Goal: Task Accomplishment & Management: Use online tool/utility

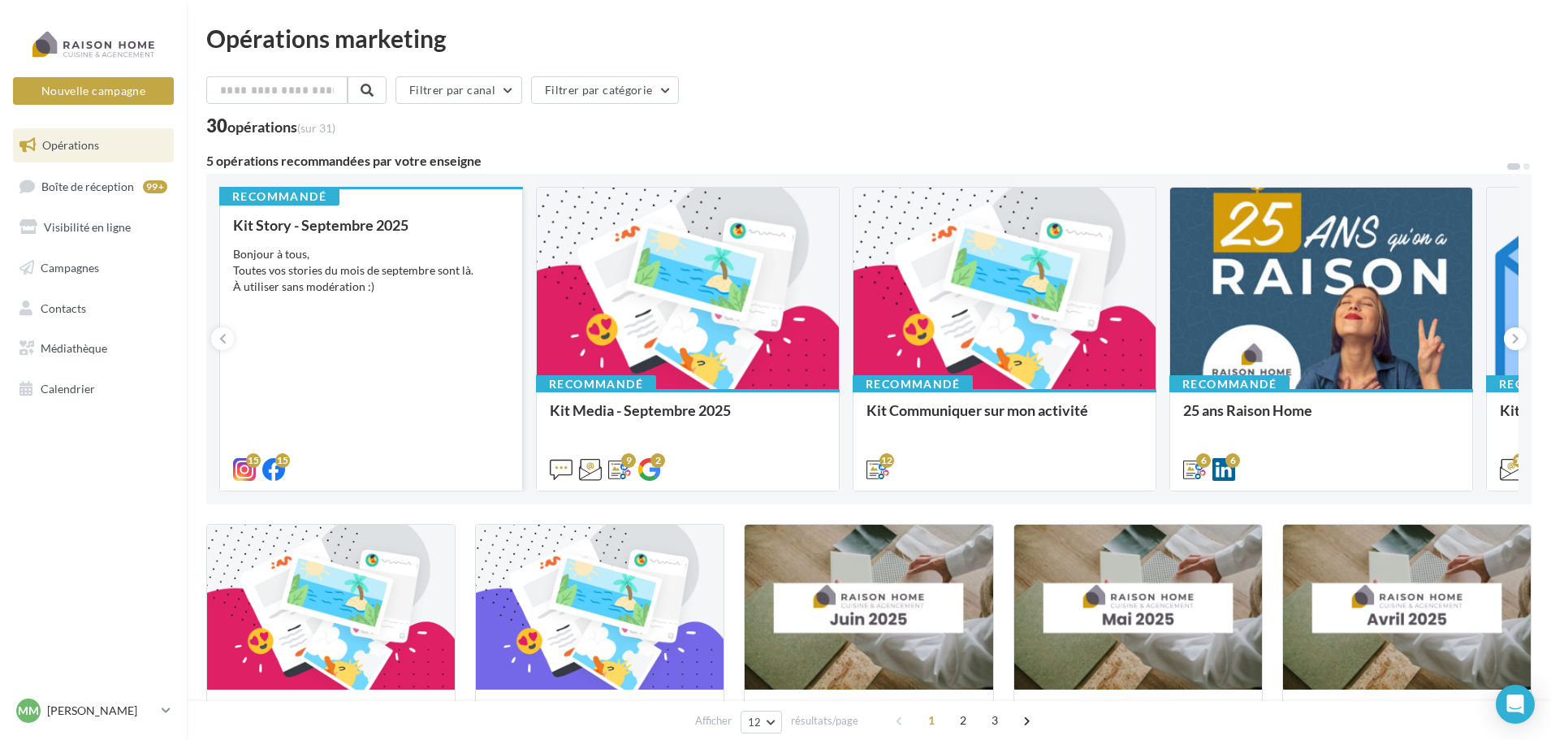
click at [327, 304] on div "Kit Story - Septembre 2025 Bonjour à tous, Toutes vos stories du mois de septem…" at bounding box center [371, 346] width 276 height 259
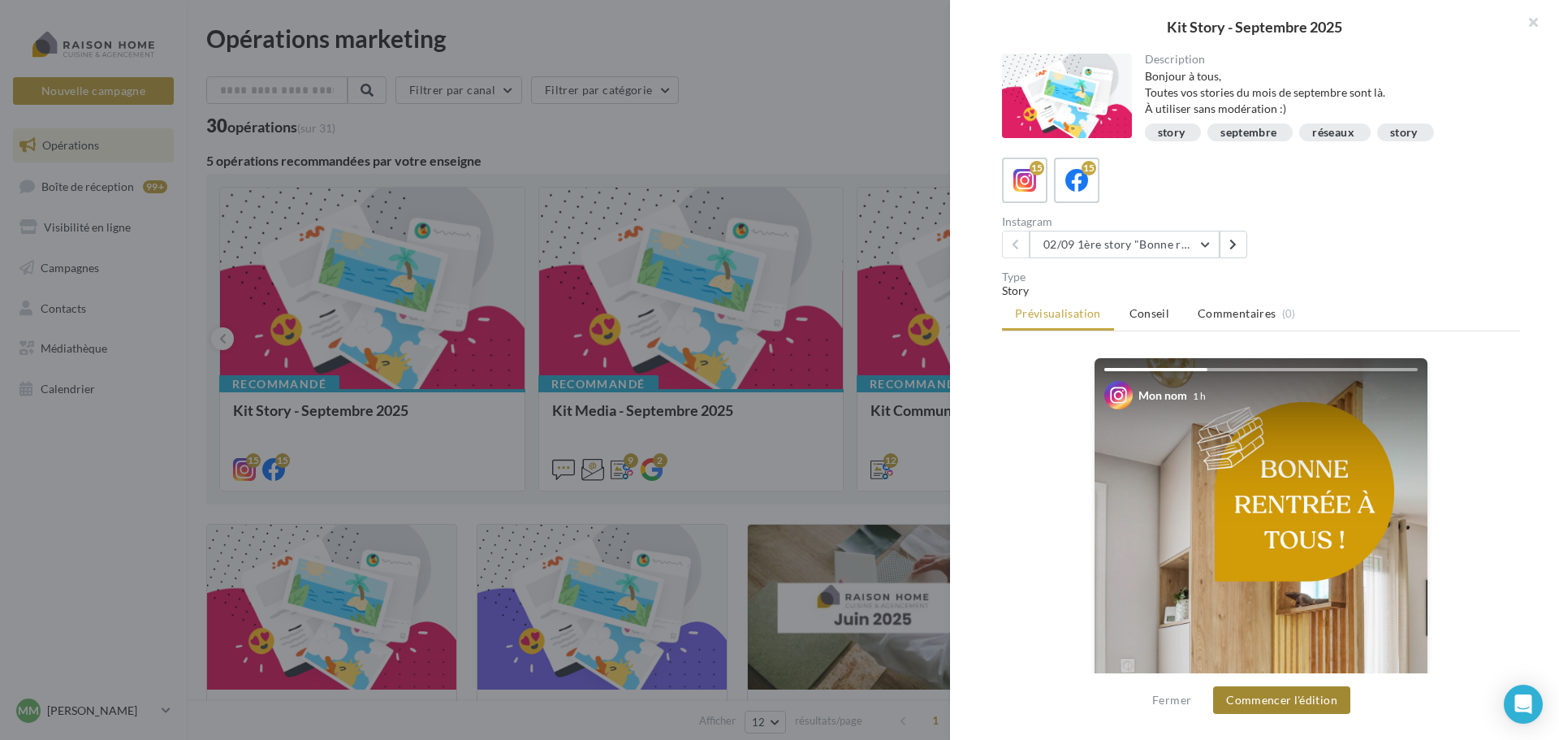
click at [1280, 699] on button "Commencer l'édition" at bounding box center [1281, 700] width 137 height 28
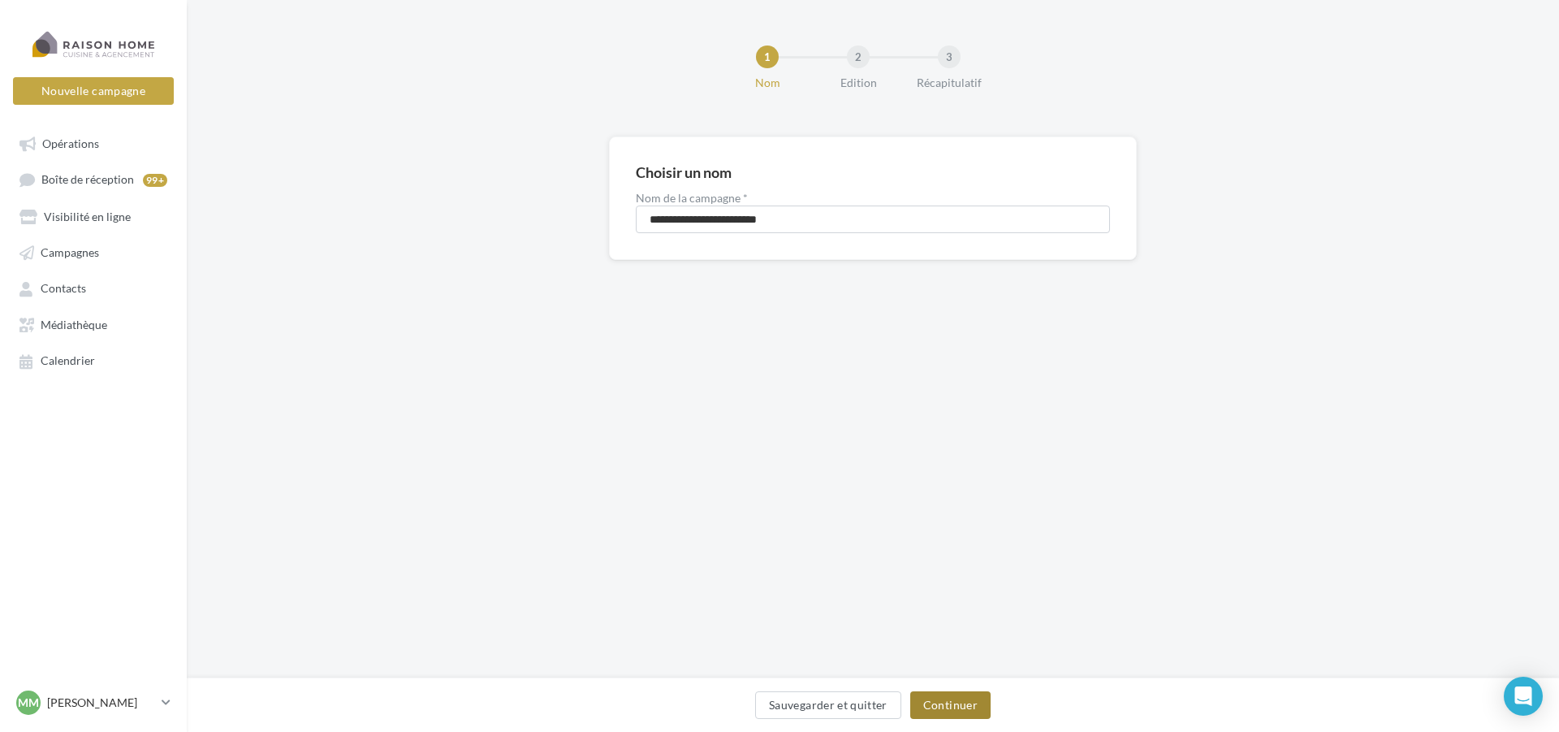
click at [957, 708] on button "Continuer" at bounding box center [950, 705] width 80 height 28
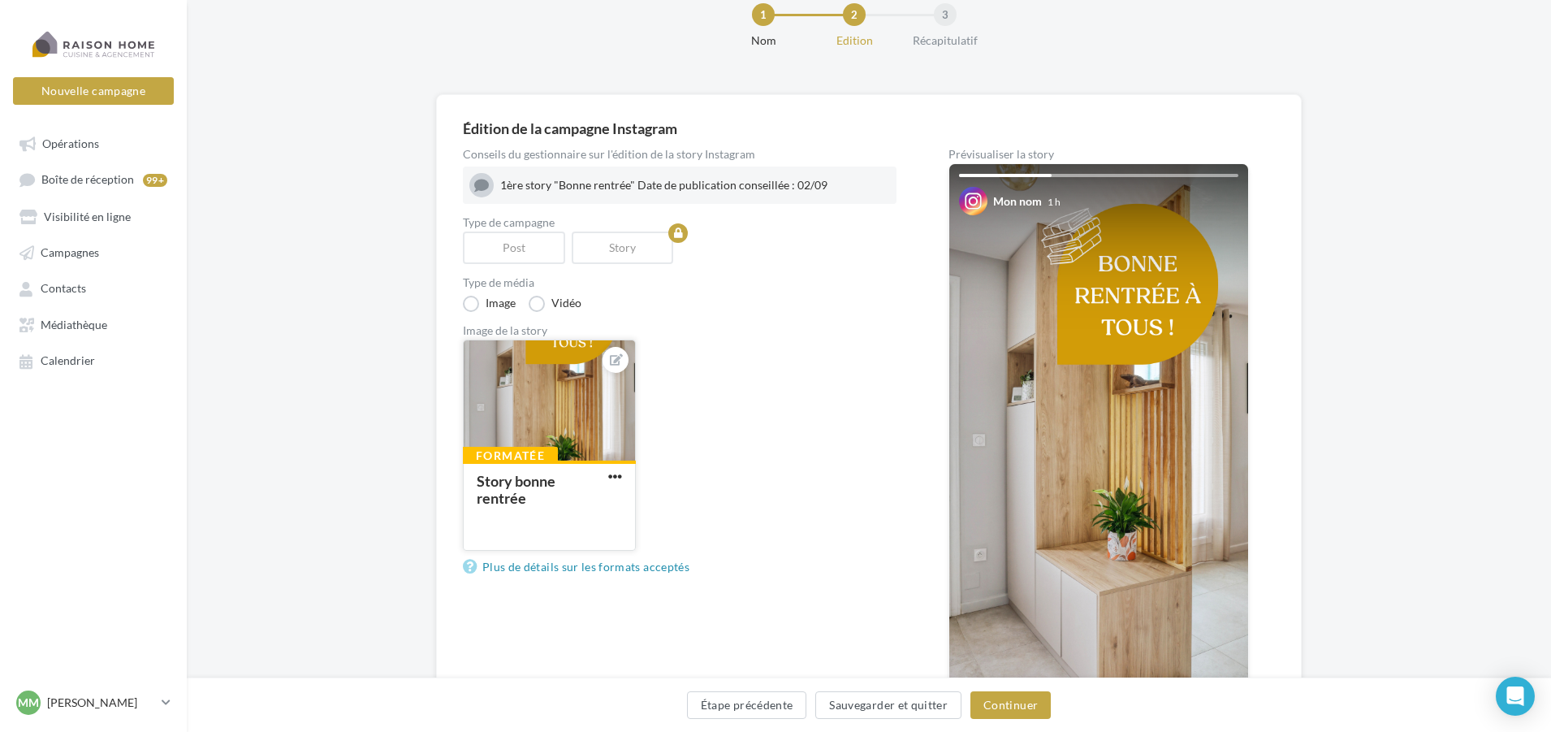
scroll to position [81, 0]
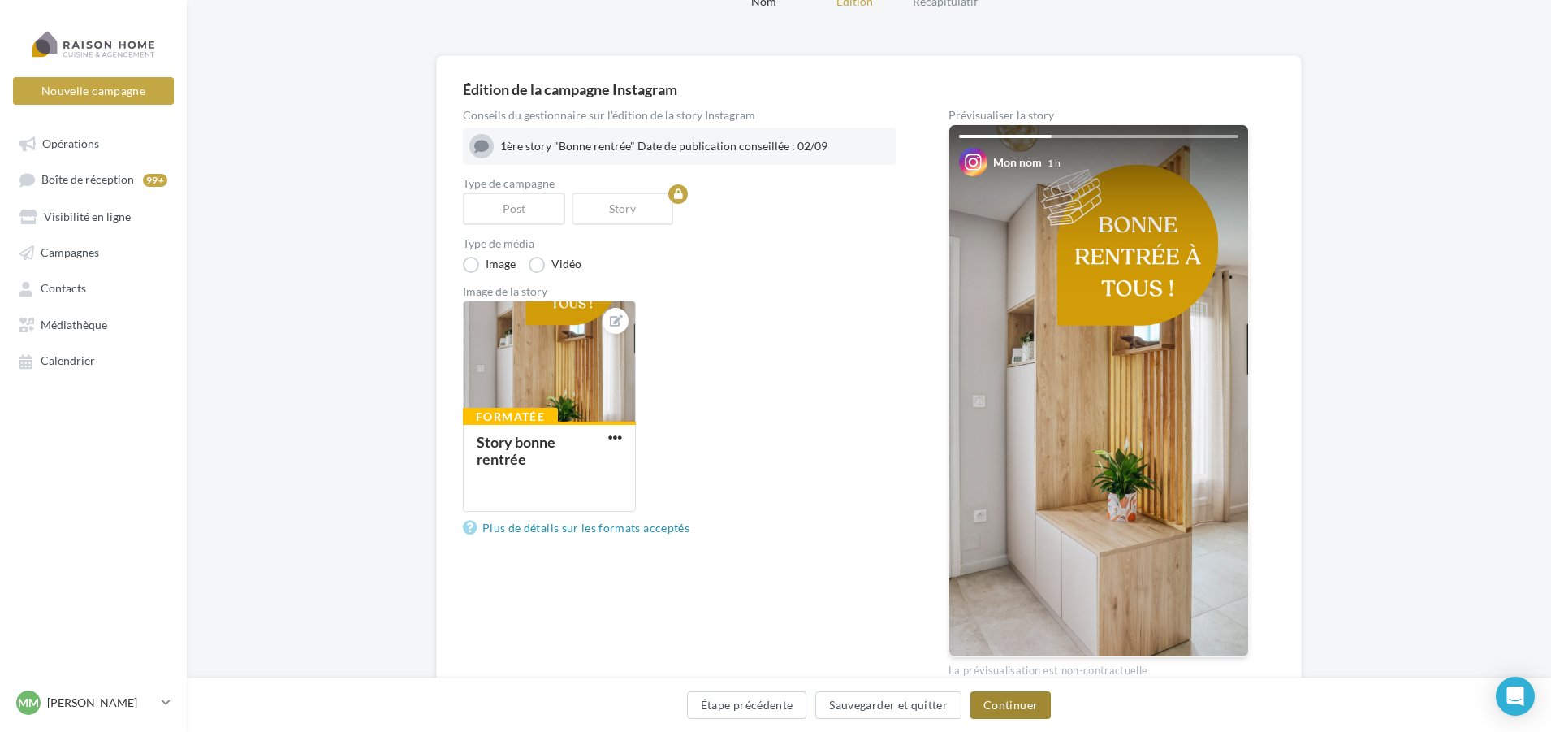
click at [993, 701] on button "Continuer" at bounding box center [1010, 705] width 80 height 28
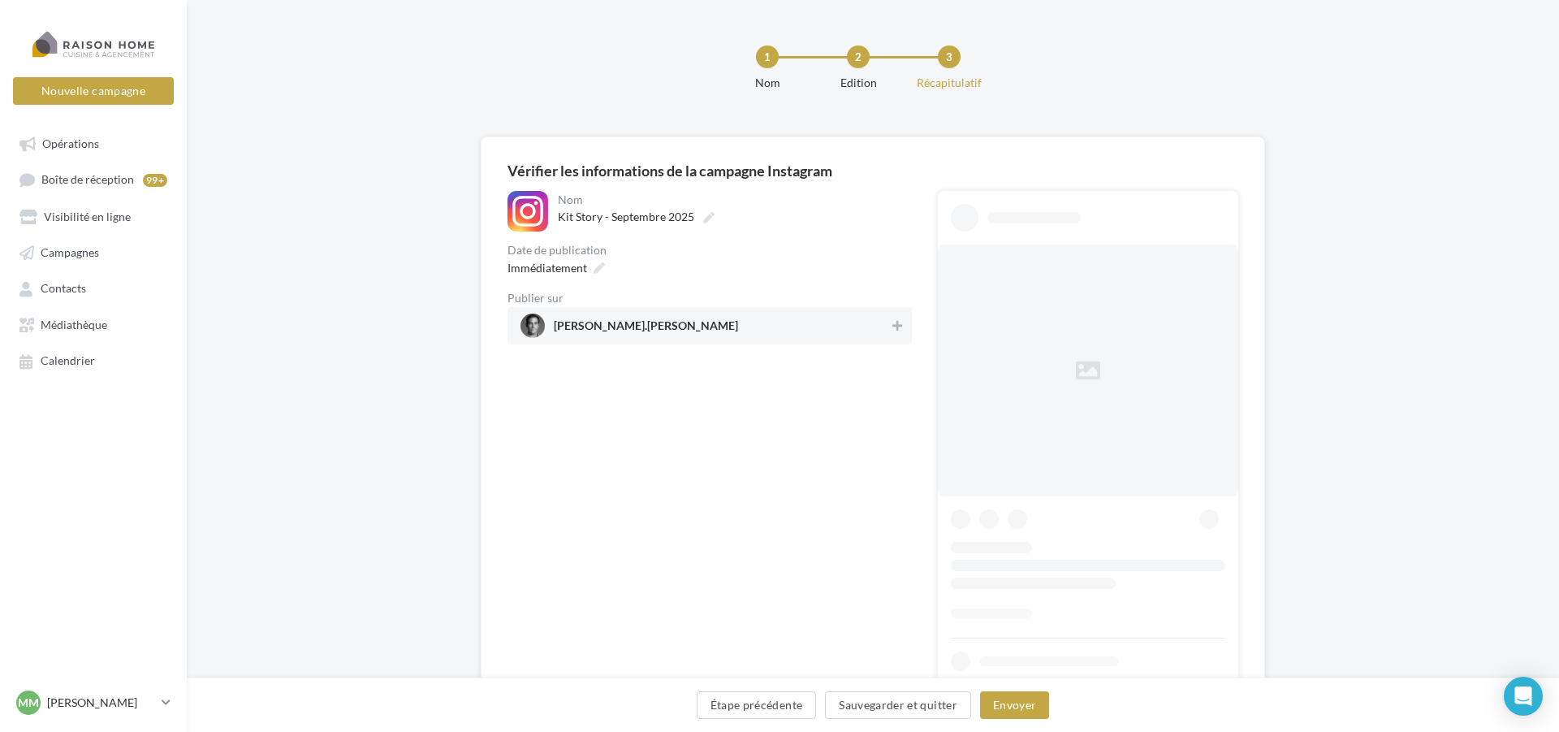
click at [892, 253] on div "Date de publication" at bounding box center [709, 249] width 404 height 11
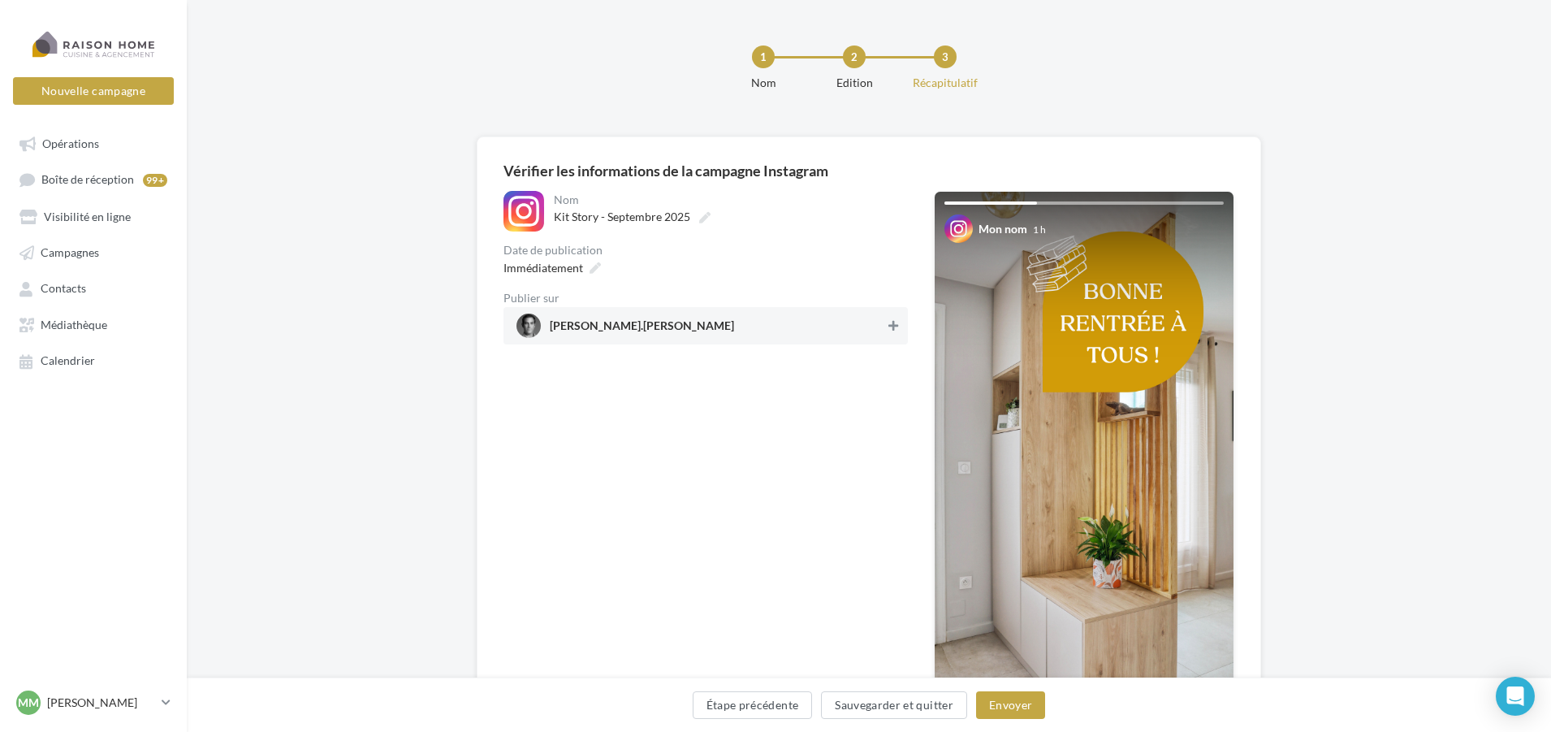
click at [892, 320] on icon at bounding box center [893, 325] width 10 height 11
click at [1005, 706] on button "Envoyer" at bounding box center [1010, 705] width 69 height 28
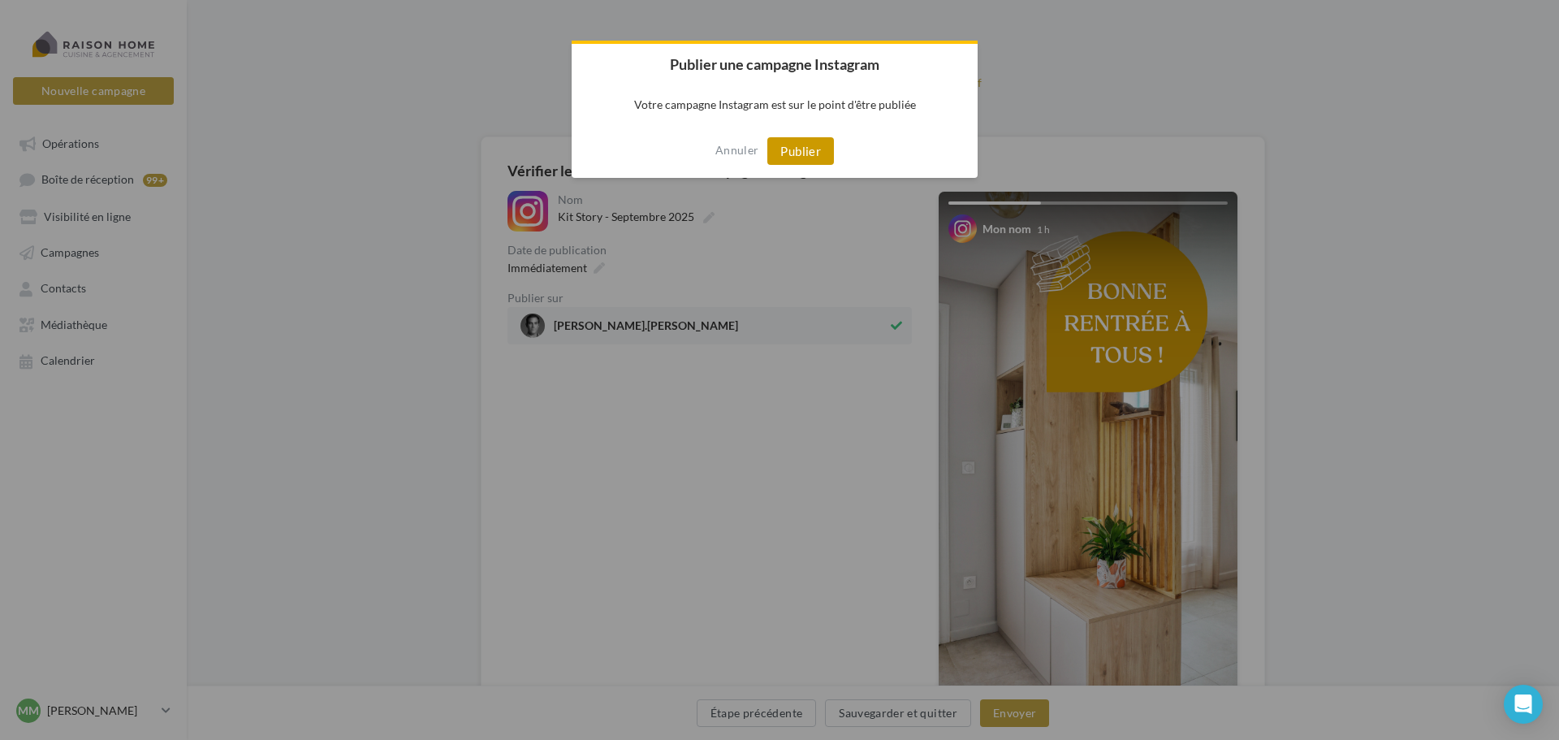
click at [798, 150] on button "Publier" at bounding box center [800, 151] width 67 height 28
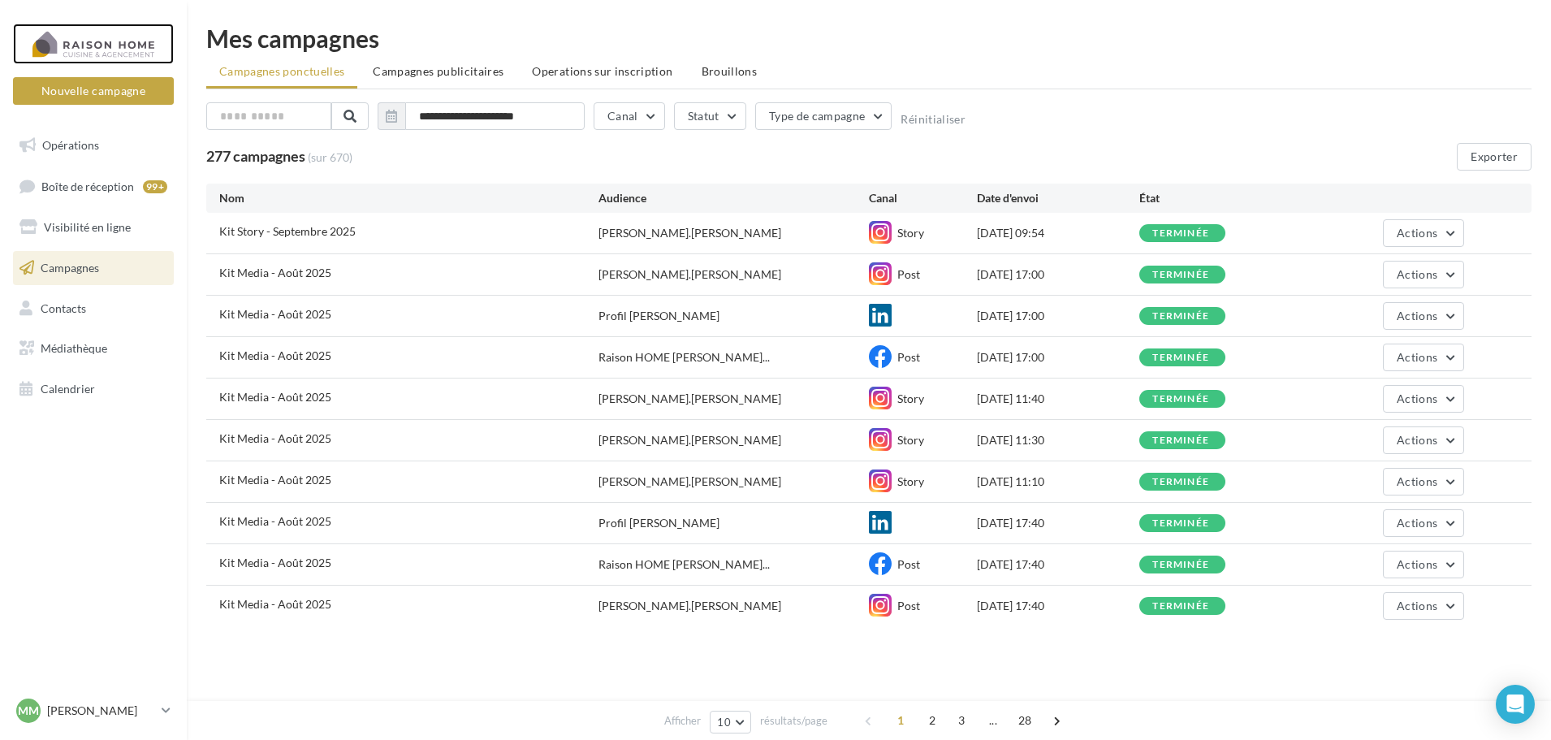
click at [94, 46] on div at bounding box center [93, 44] width 130 height 41
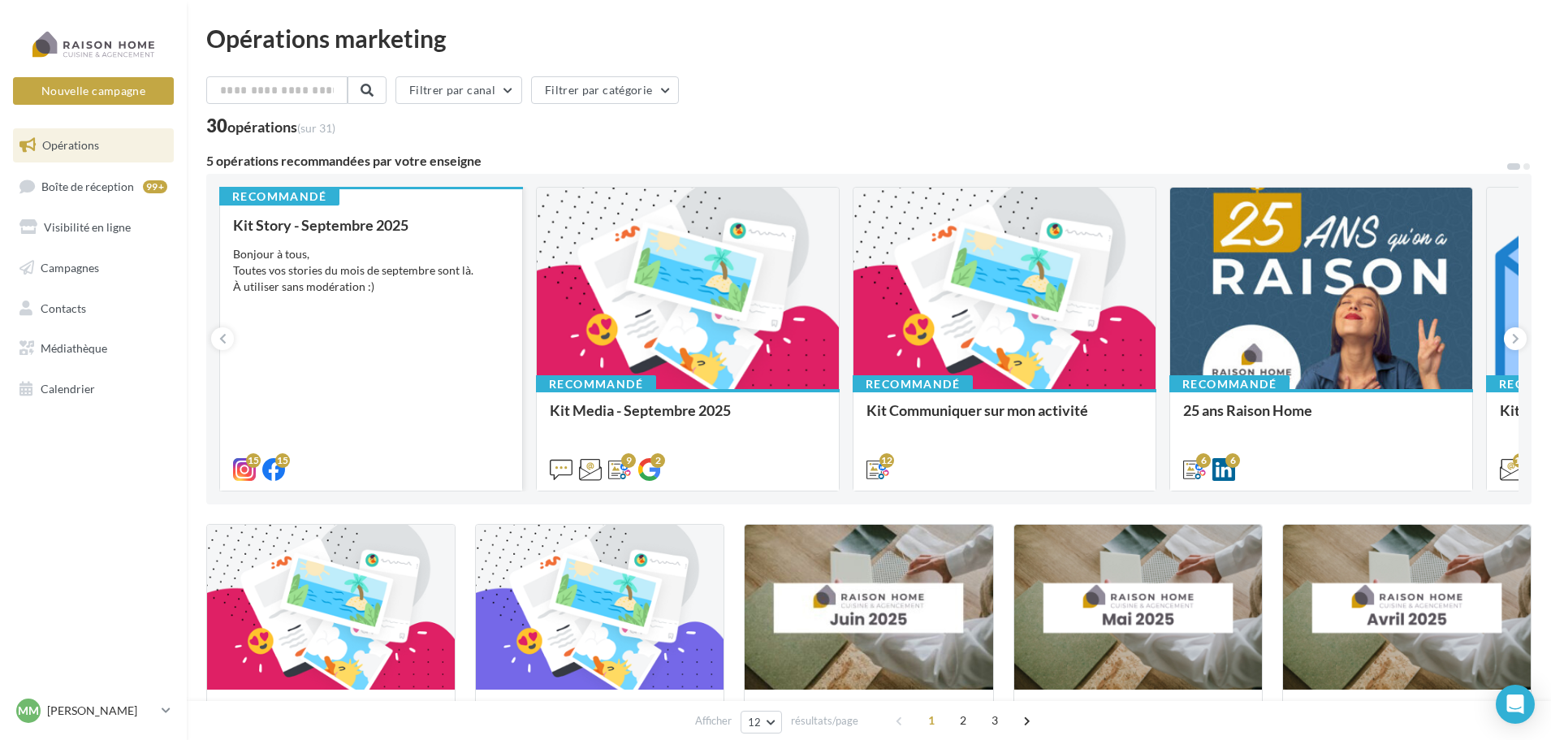
click at [445, 323] on div "Kit Story - Septembre 2025 Bonjour à tous, Toutes vos stories du mois de septem…" at bounding box center [371, 346] width 276 height 259
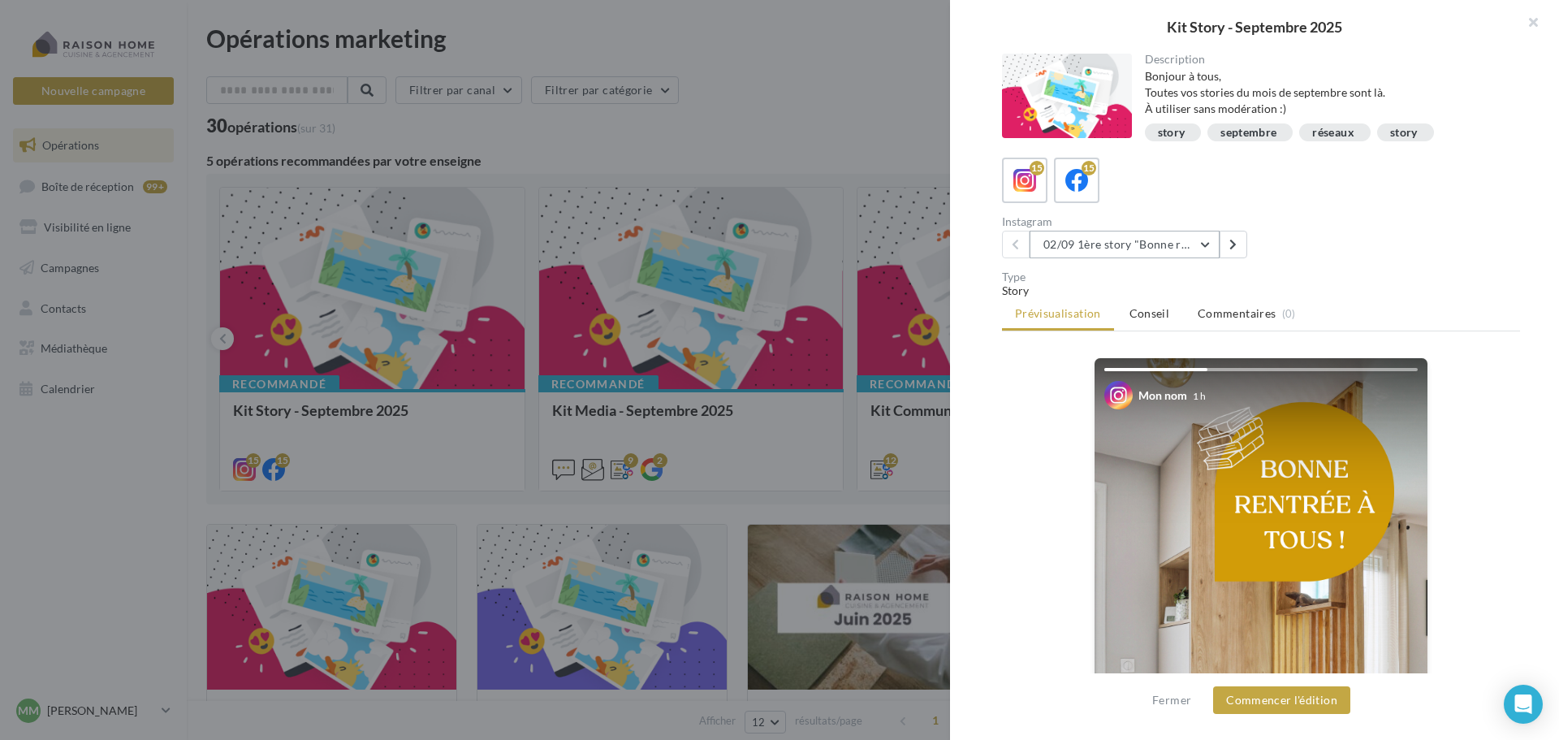
click at [1171, 245] on button "02/09 1ère story "Bonne rentrée"" at bounding box center [1125, 245] width 190 height 28
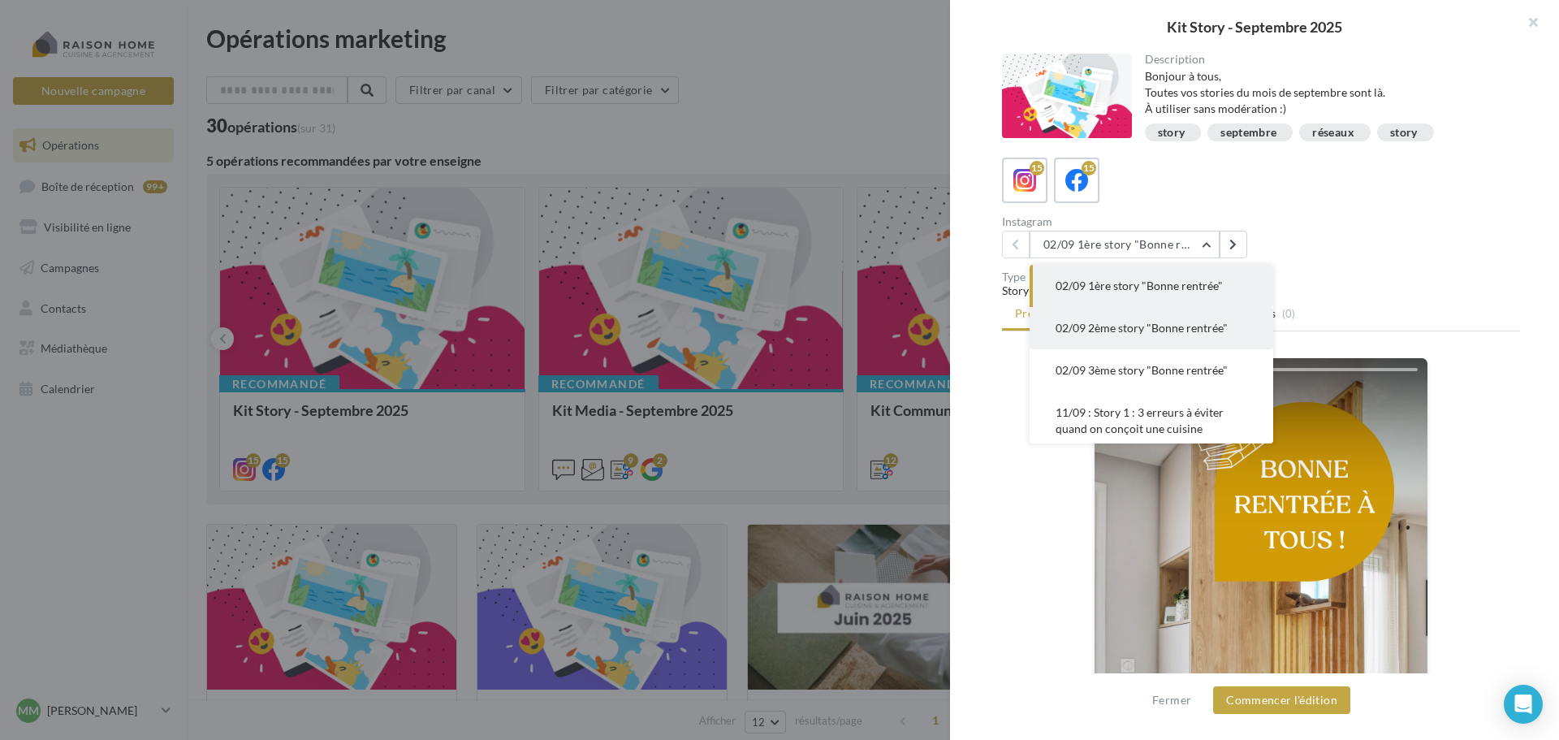
click at [1126, 341] on button "02/09 2ème story "Bonne rentrée"" at bounding box center [1152, 328] width 244 height 42
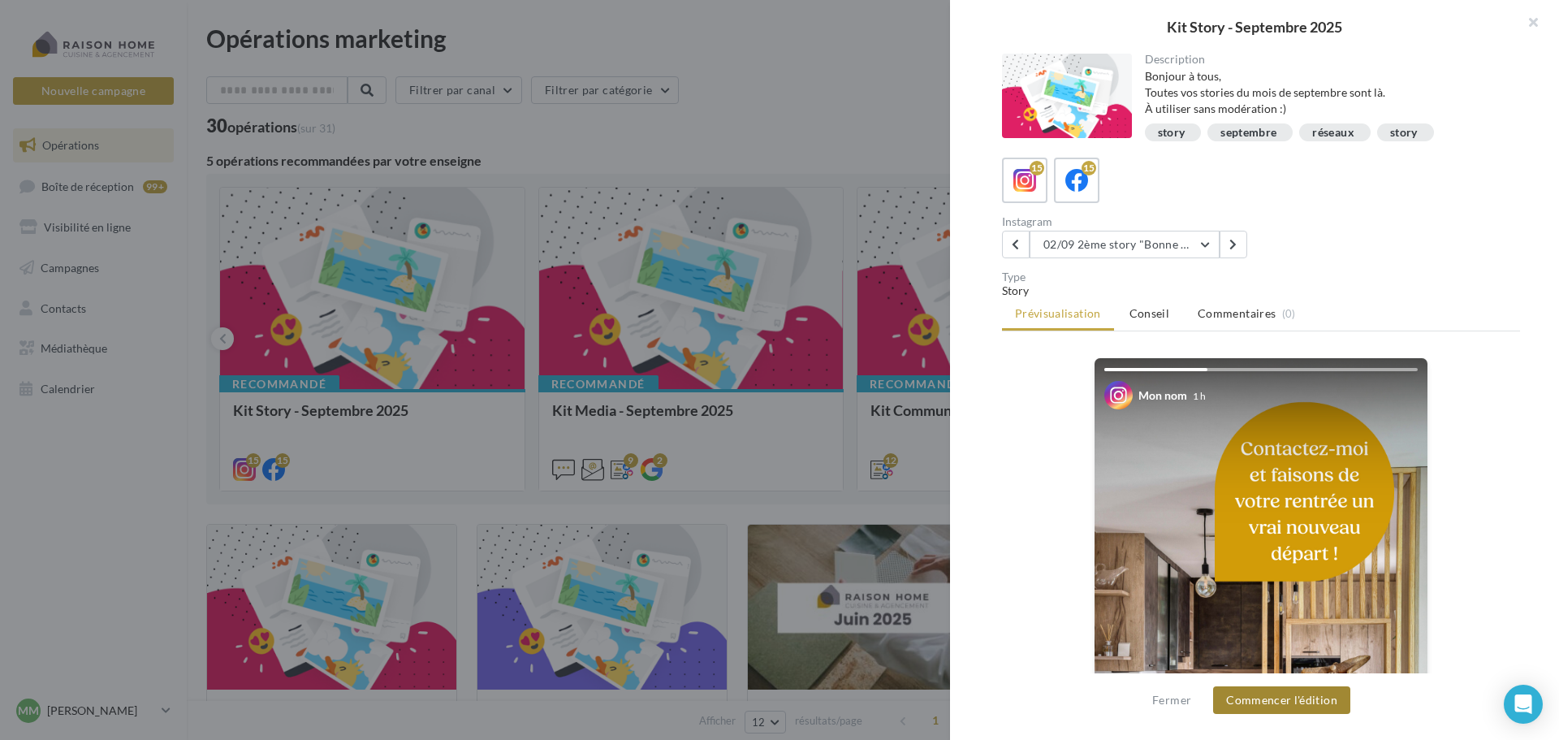
click at [1269, 702] on button "Commencer l'édition" at bounding box center [1281, 700] width 137 height 28
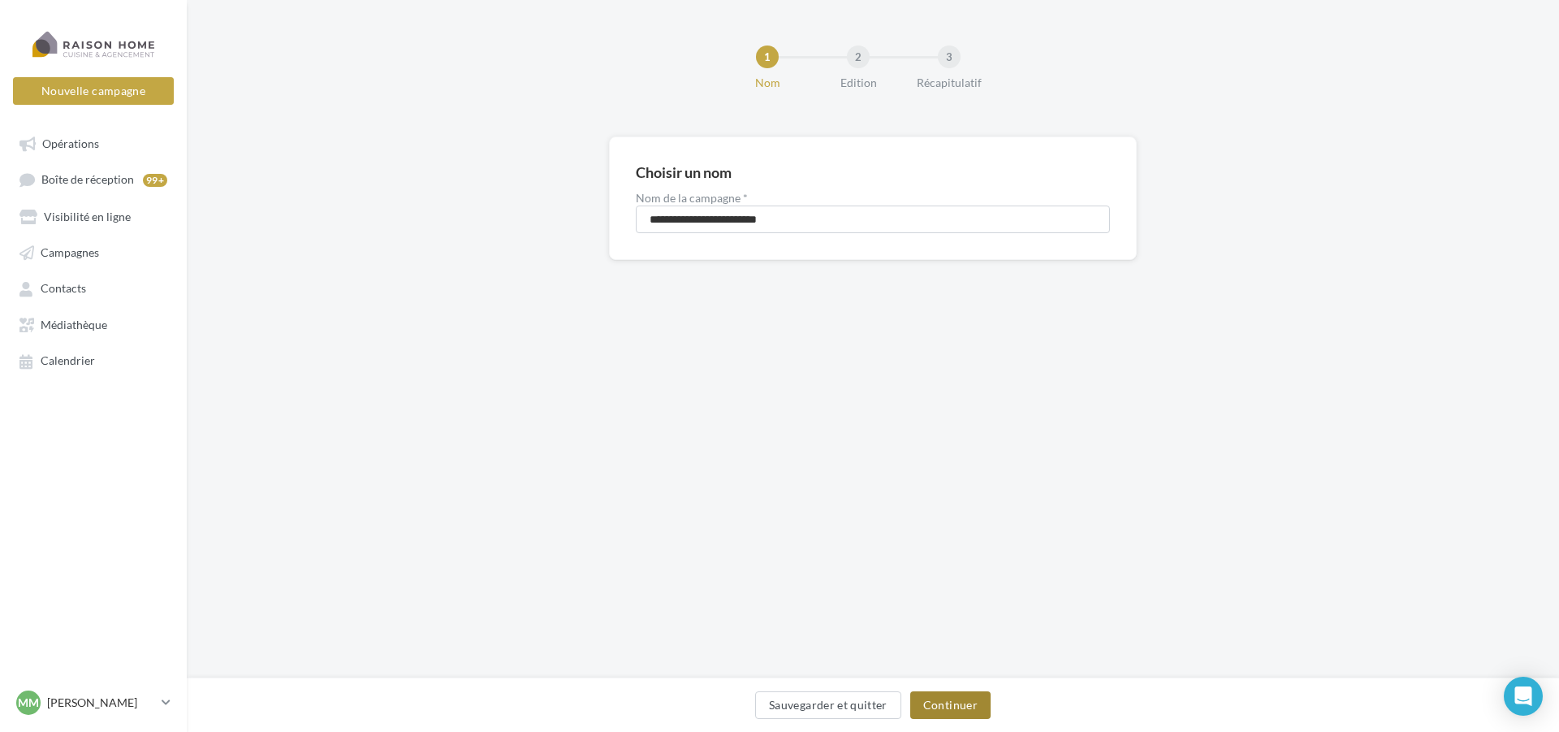
click at [942, 710] on button "Continuer" at bounding box center [950, 705] width 80 height 28
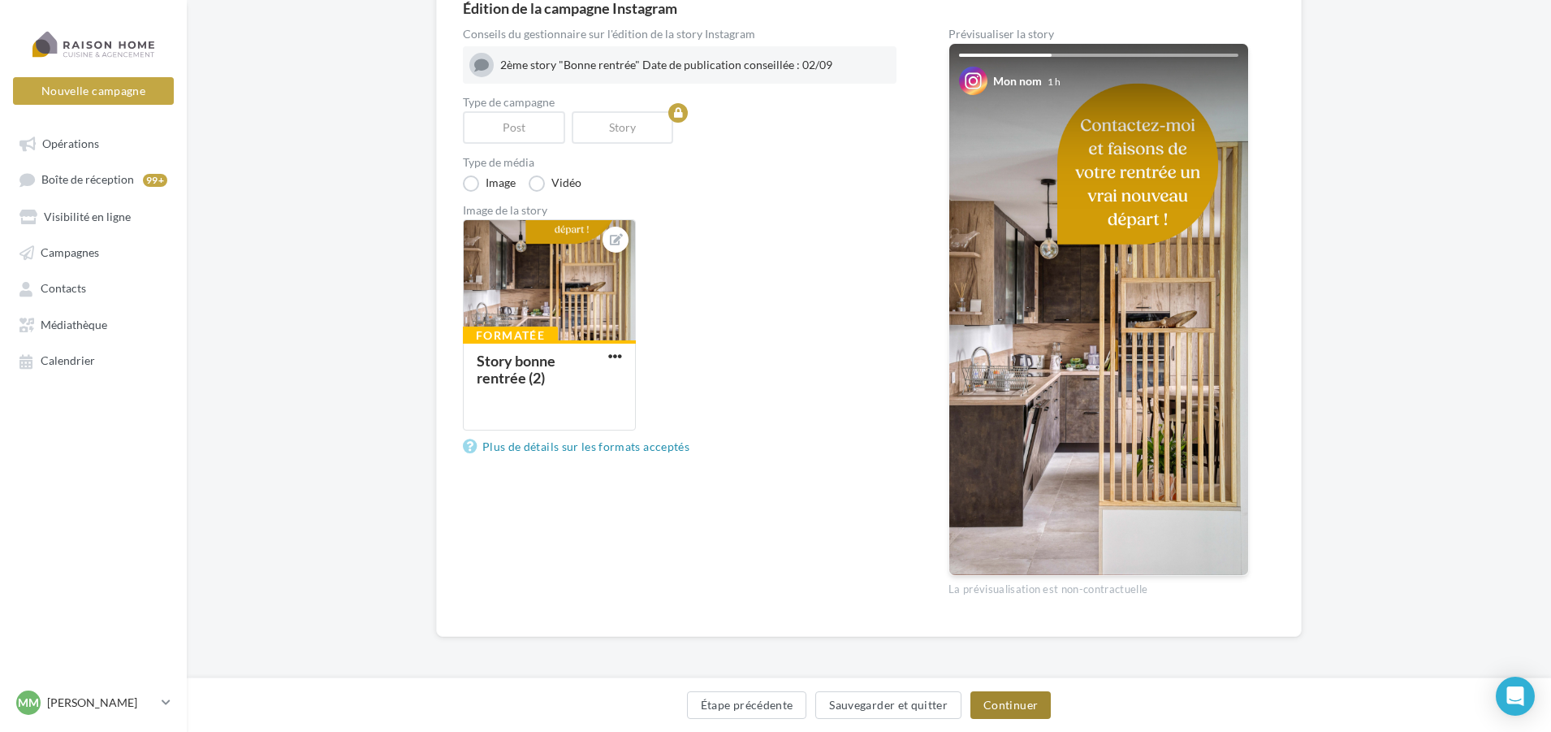
click at [1015, 703] on button "Continuer" at bounding box center [1010, 705] width 80 height 28
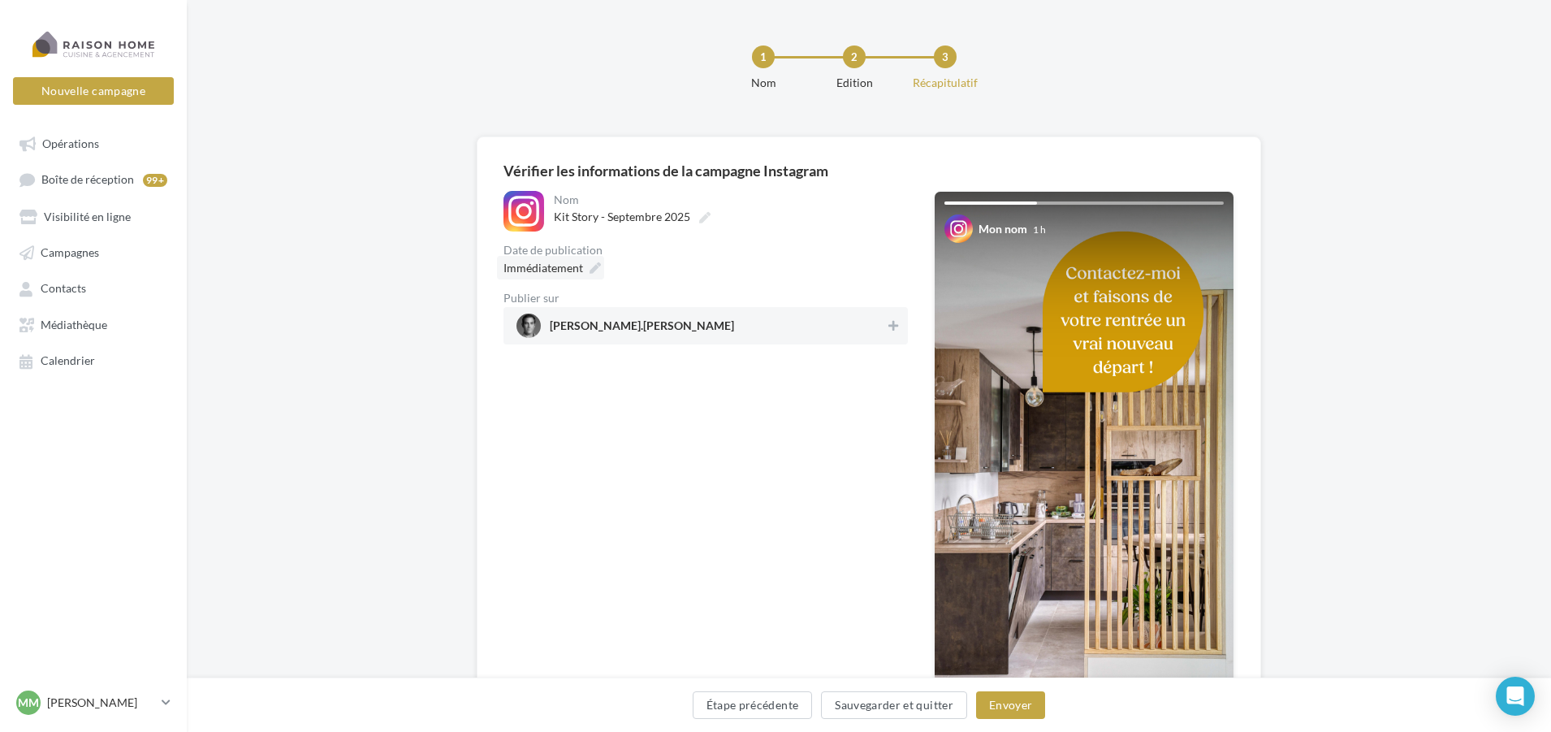
click at [594, 263] on icon at bounding box center [595, 267] width 11 height 11
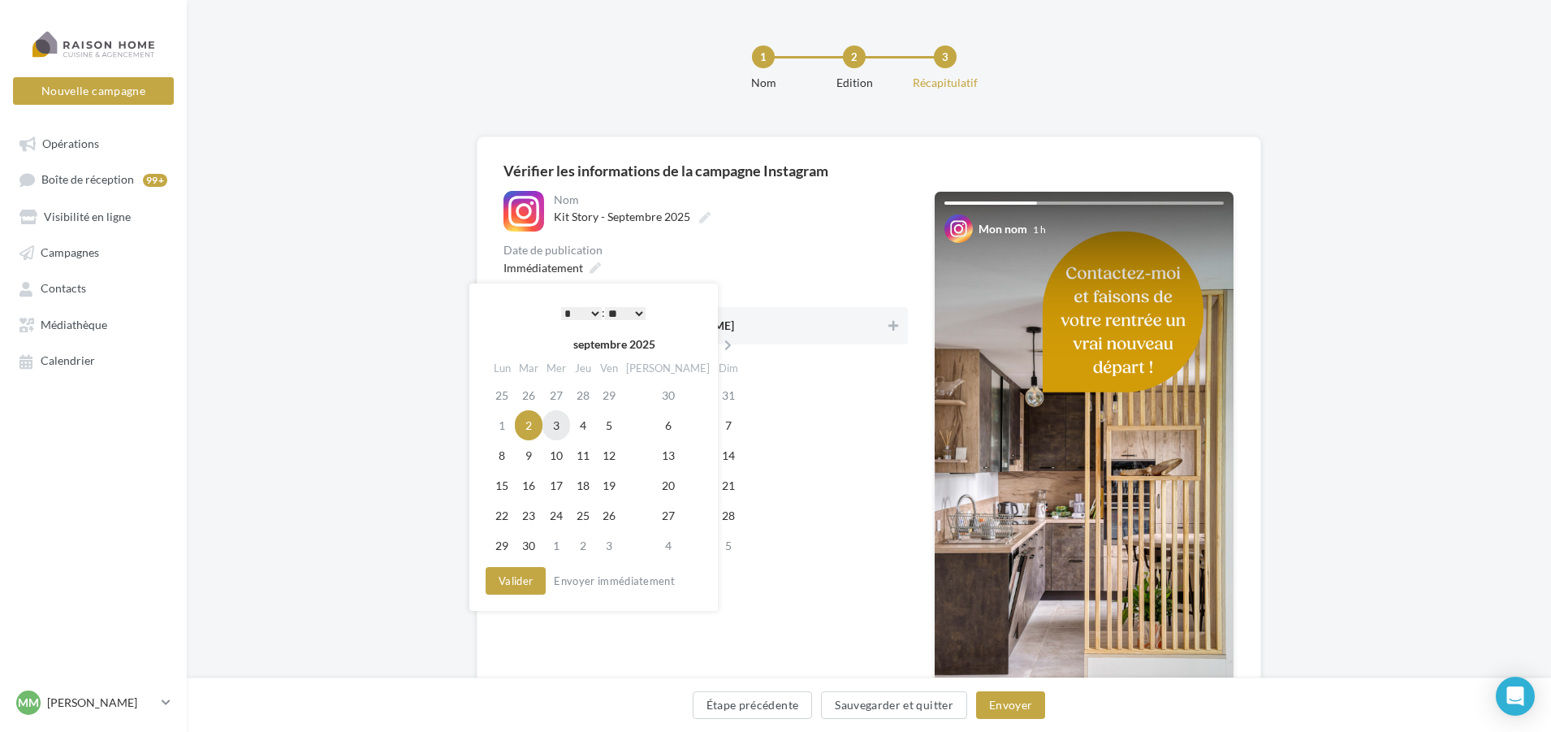
click at [556, 429] on td "3" at bounding box center [556, 425] width 28 height 30
click at [520, 581] on button "Valider" at bounding box center [516, 581] width 60 height 28
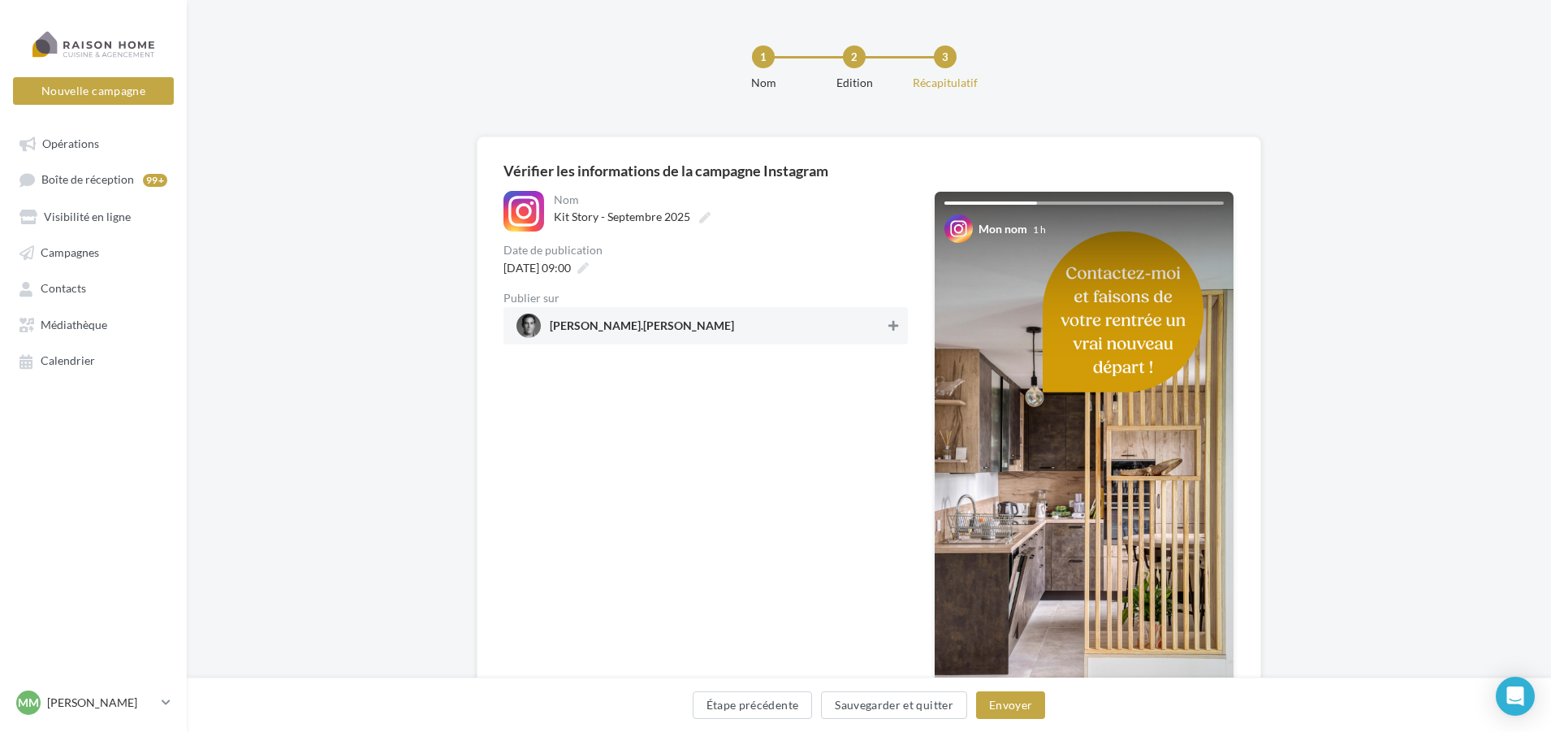
click at [890, 331] on icon at bounding box center [893, 325] width 10 height 11
click at [1013, 708] on button "Envoyer" at bounding box center [1010, 705] width 69 height 28
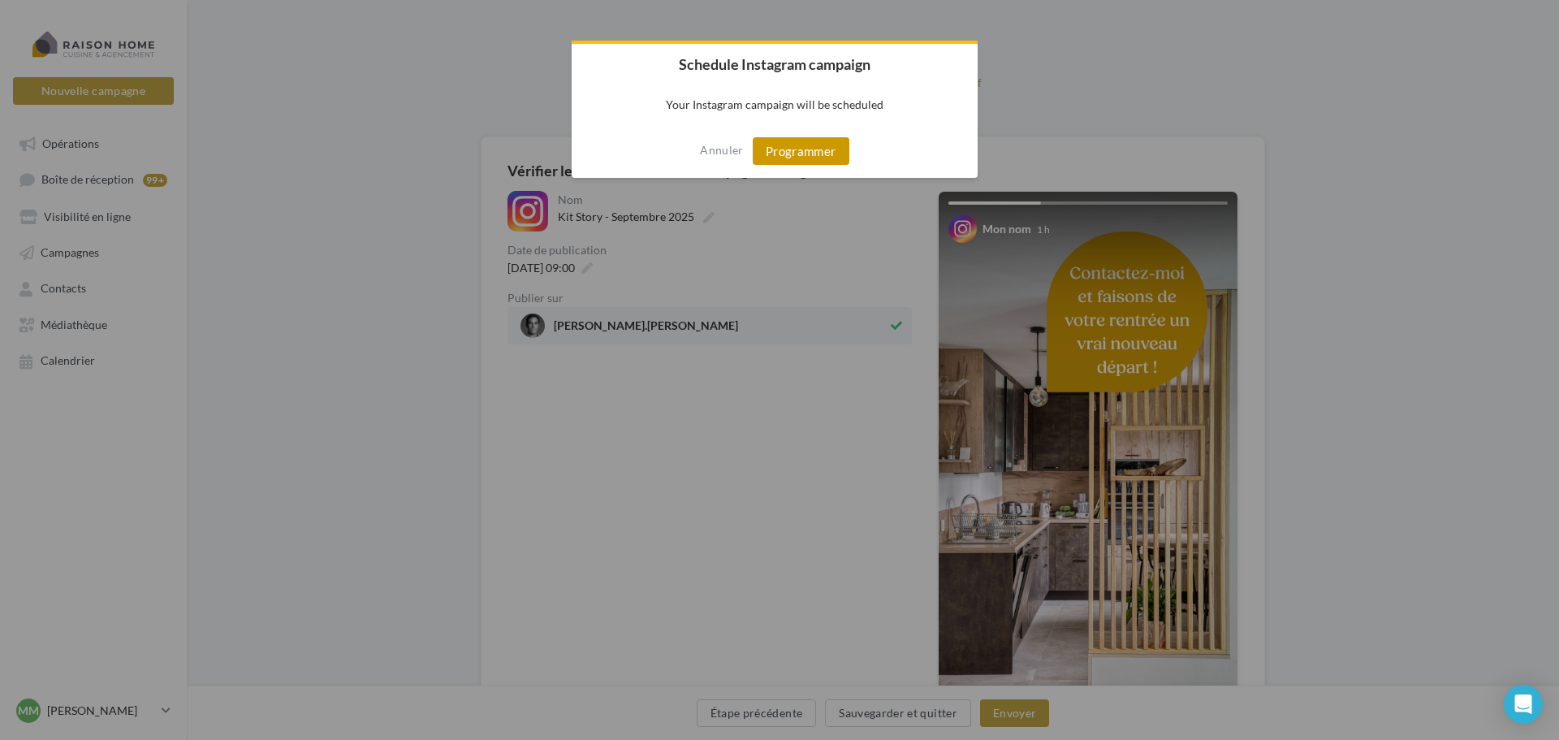
click at [808, 157] on button "Programmer" at bounding box center [801, 151] width 97 height 28
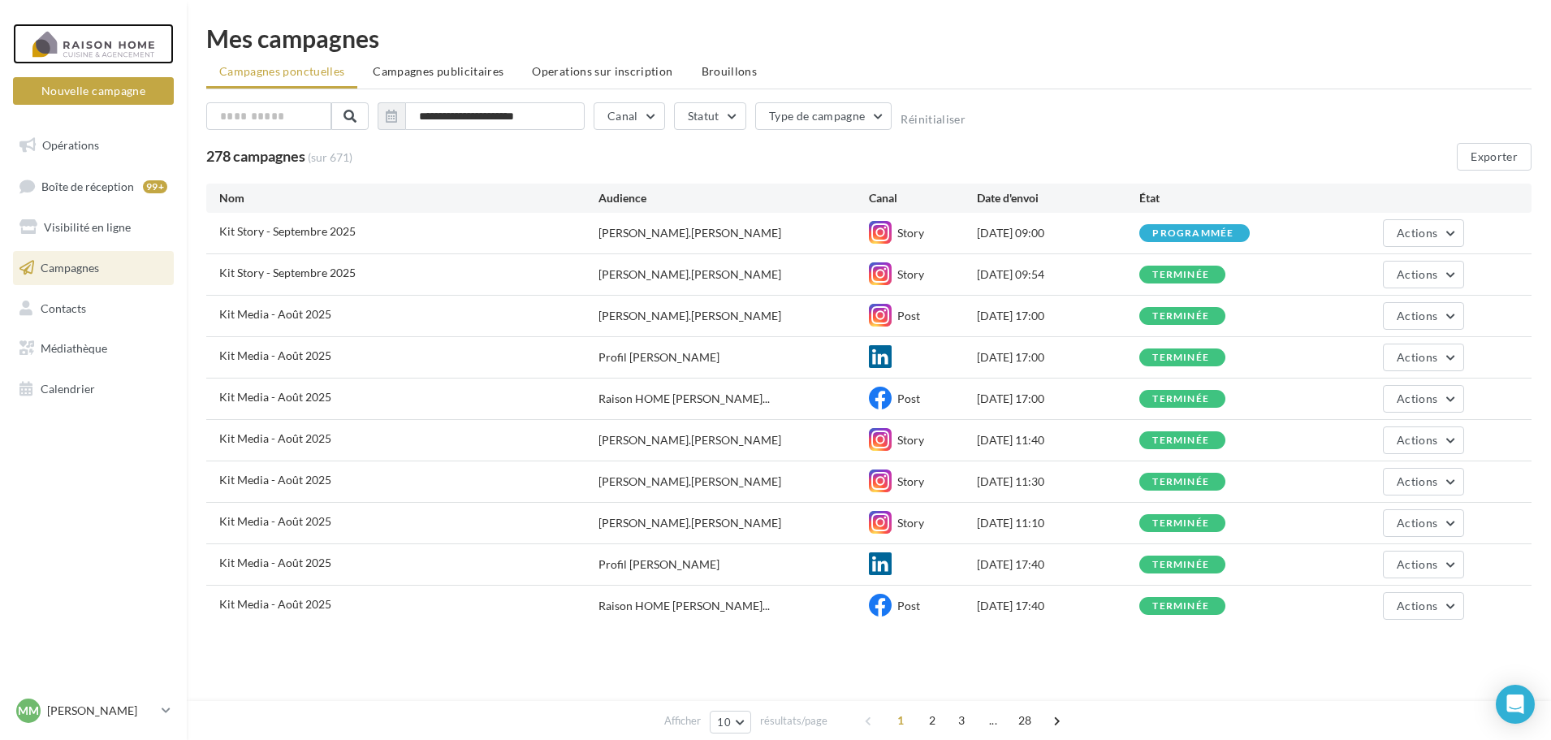
click at [110, 50] on div at bounding box center [93, 44] width 130 height 41
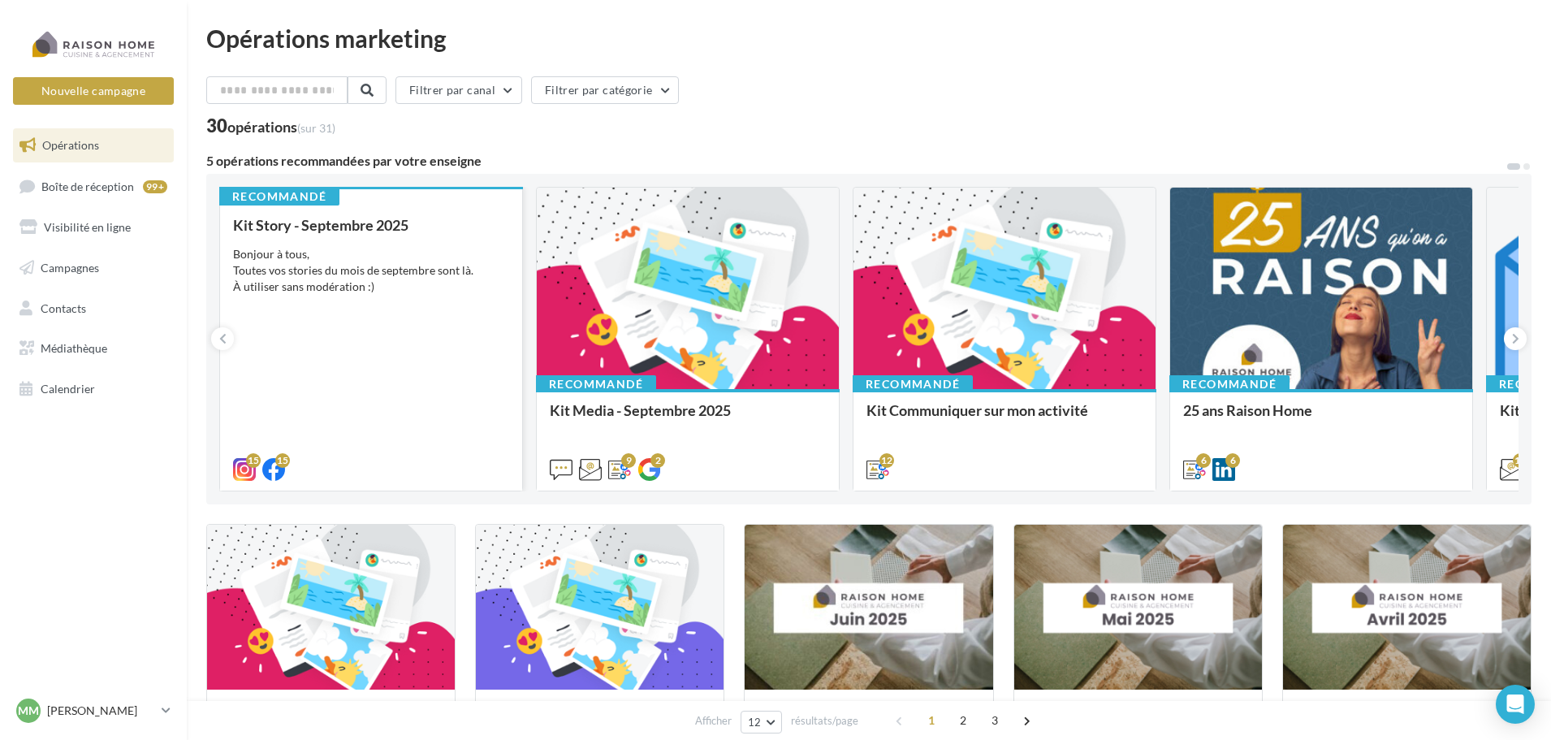
click at [442, 283] on div "Bonjour à tous, Toutes vos stories du mois de septembre sont là. À utiliser san…" at bounding box center [371, 270] width 276 height 49
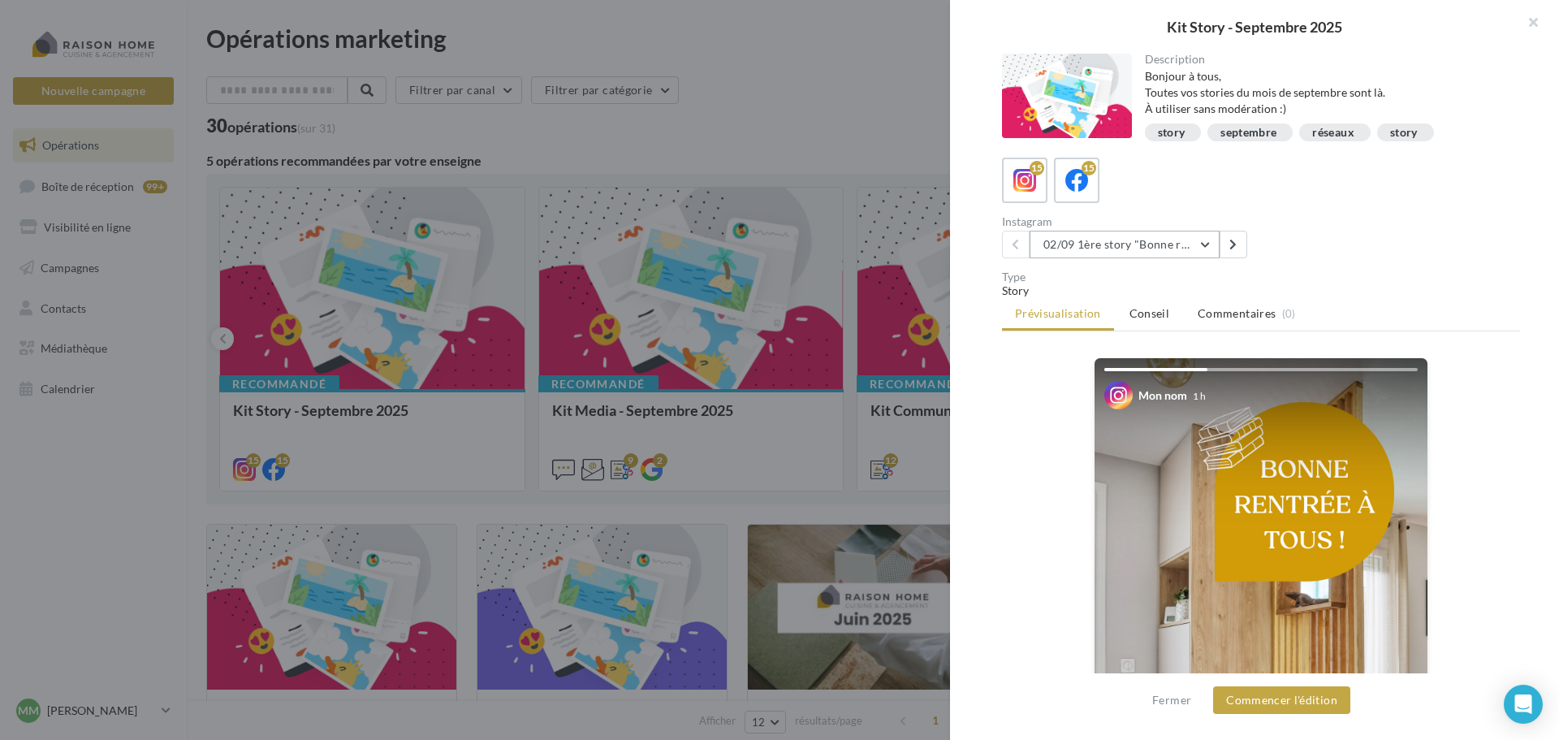
click at [1068, 241] on button "02/09 1ère story "Bonne rentrée"" at bounding box center [1125, 245] width 190 height 28
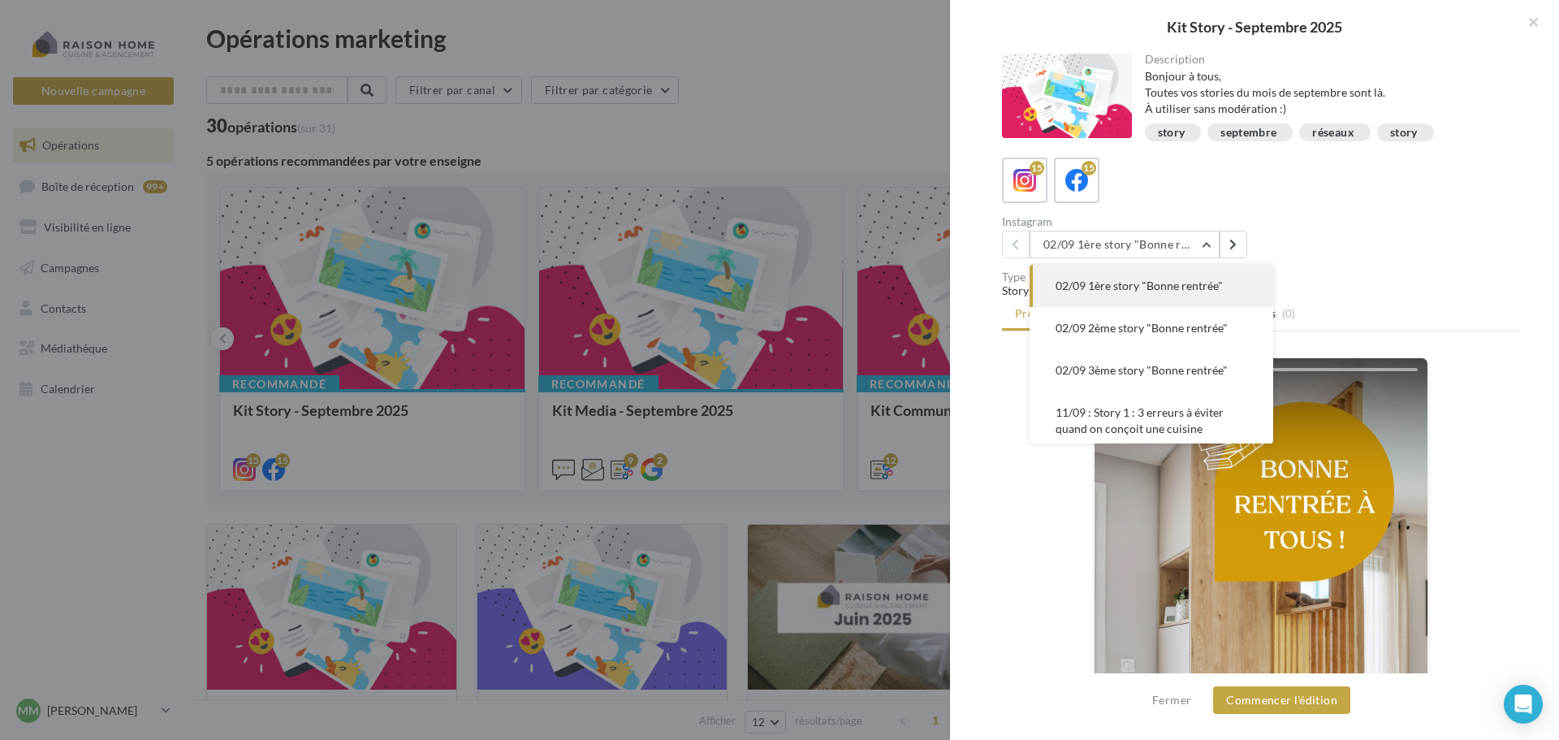
click at [1130, 378] on button "02/09 3ème story "Bonne rentrée"" at bounding box center [1152, 370] width 244 height 42
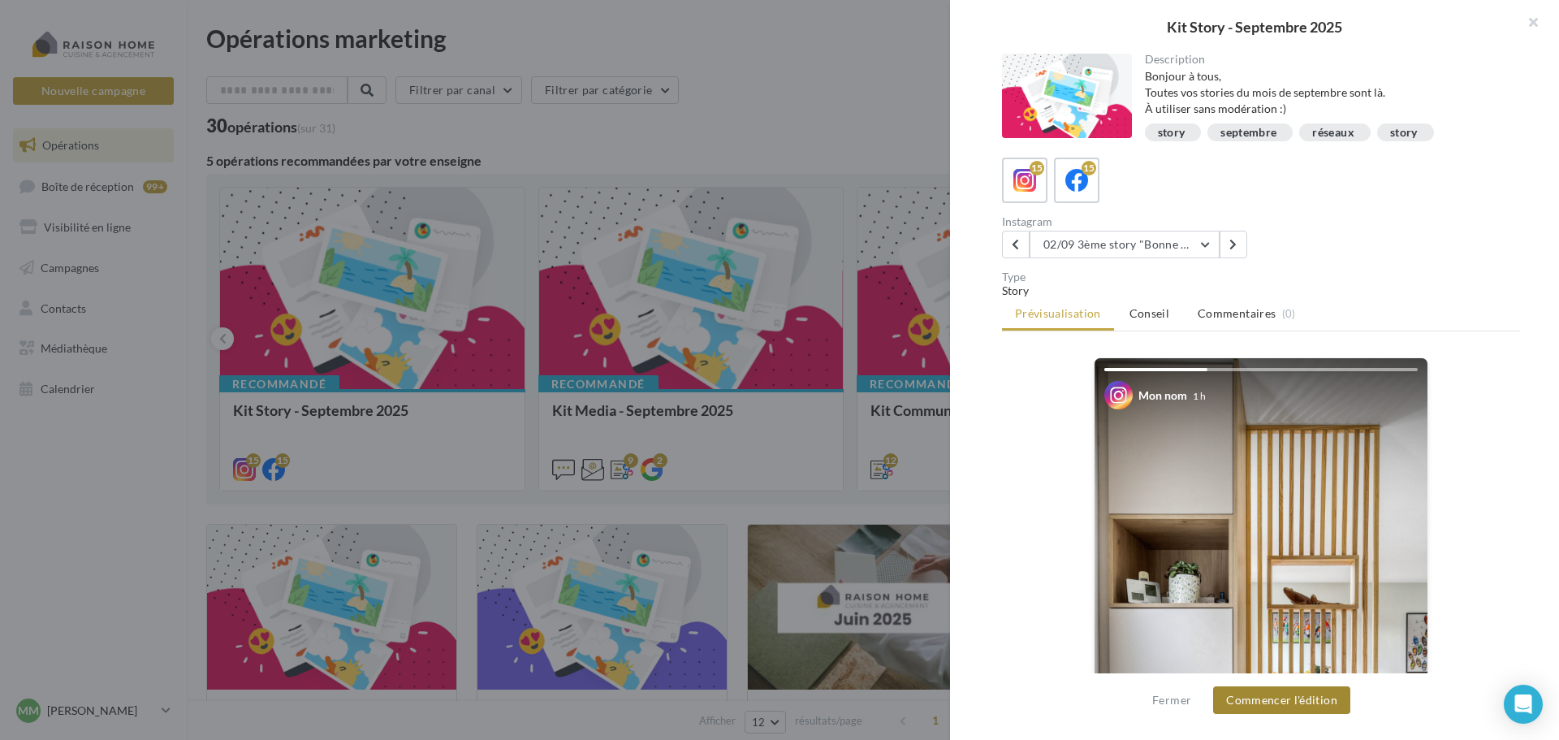
click at [1298, 697] on button "Commencer l'édition" at bounding box center [1281, 700] width 137 height 28
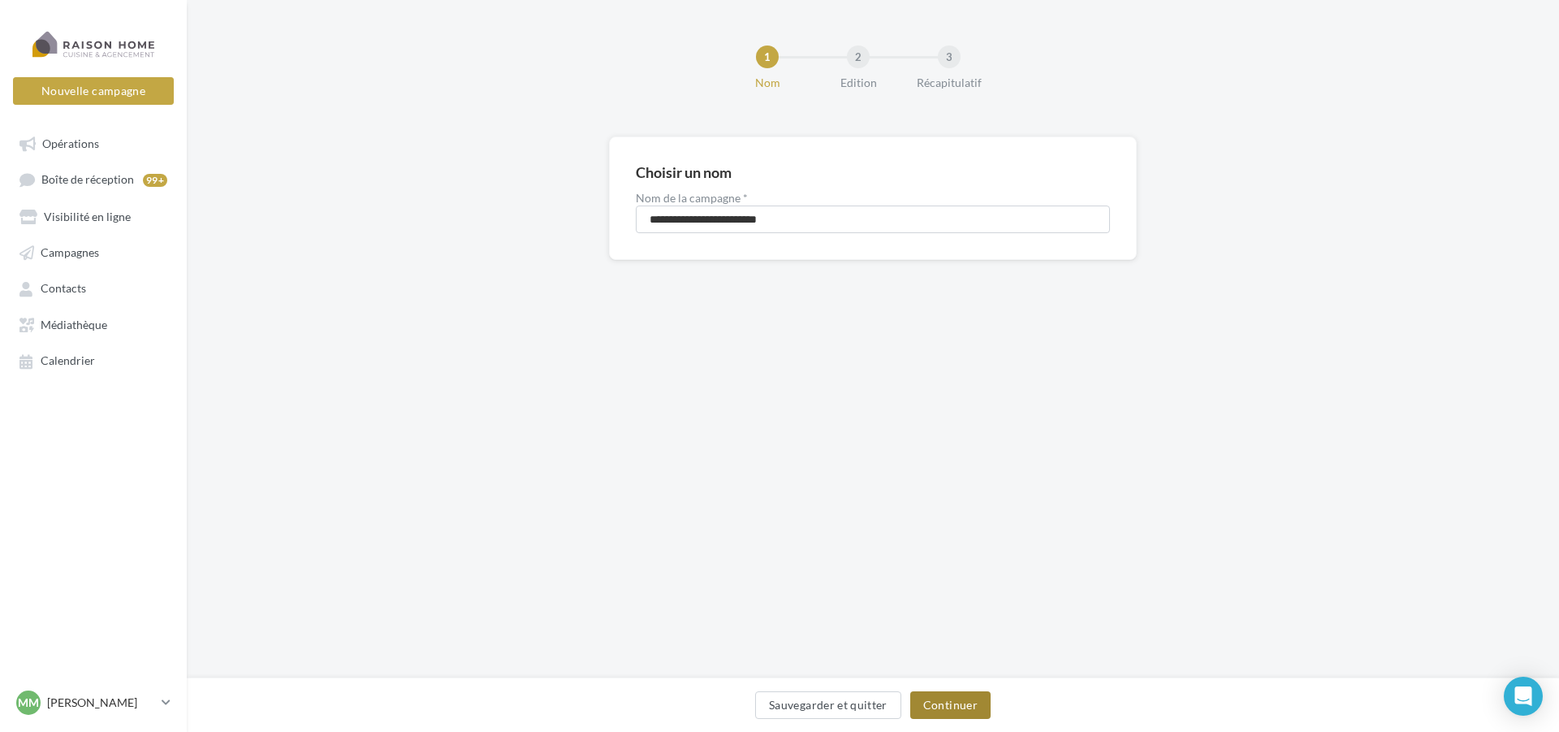
click at [943, 706] on button "Continuer" at bounding box center [950, 705] width 80 height 28
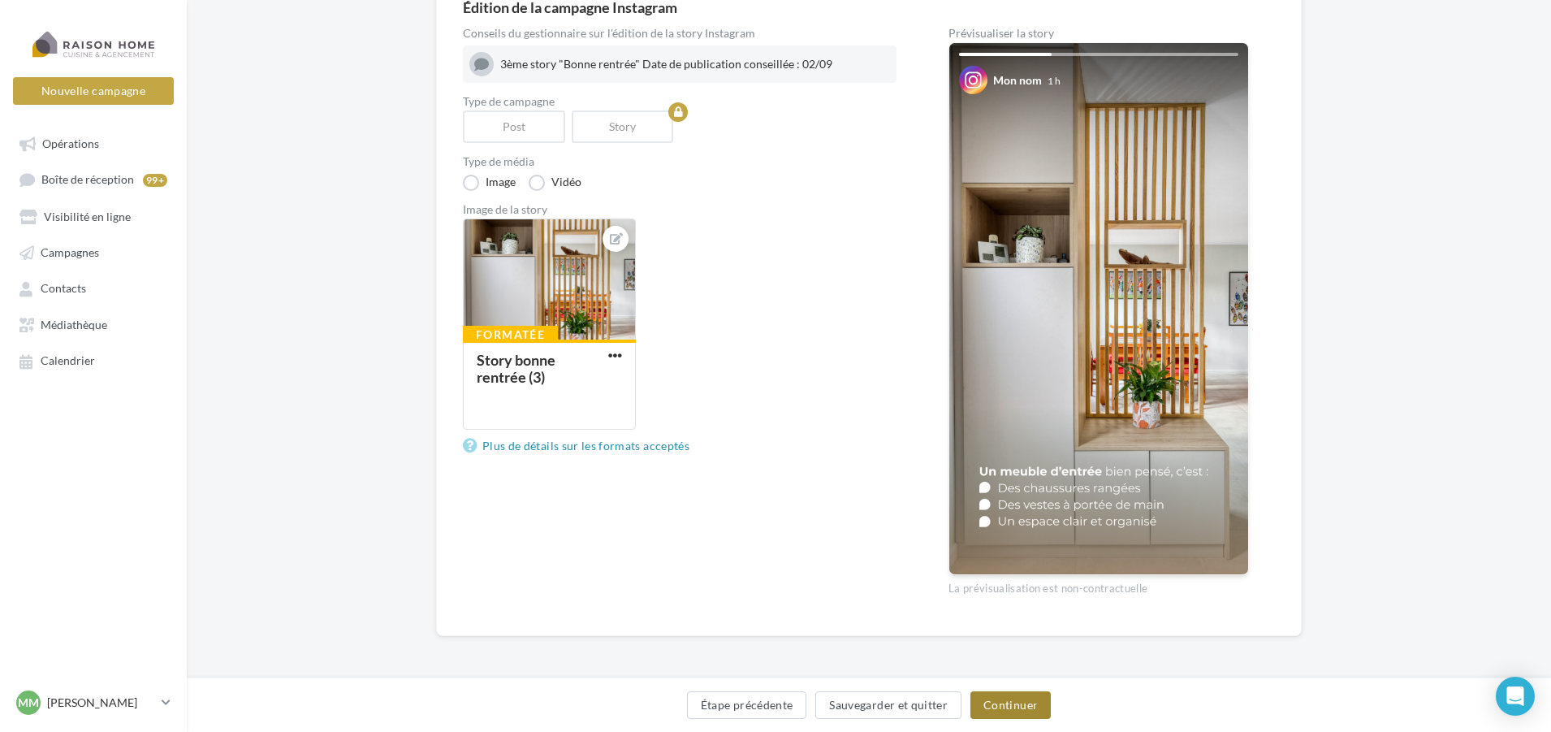
click at [1021, 701] on button "Continuer" at bounding box center [1010, 705] width 80 height 28
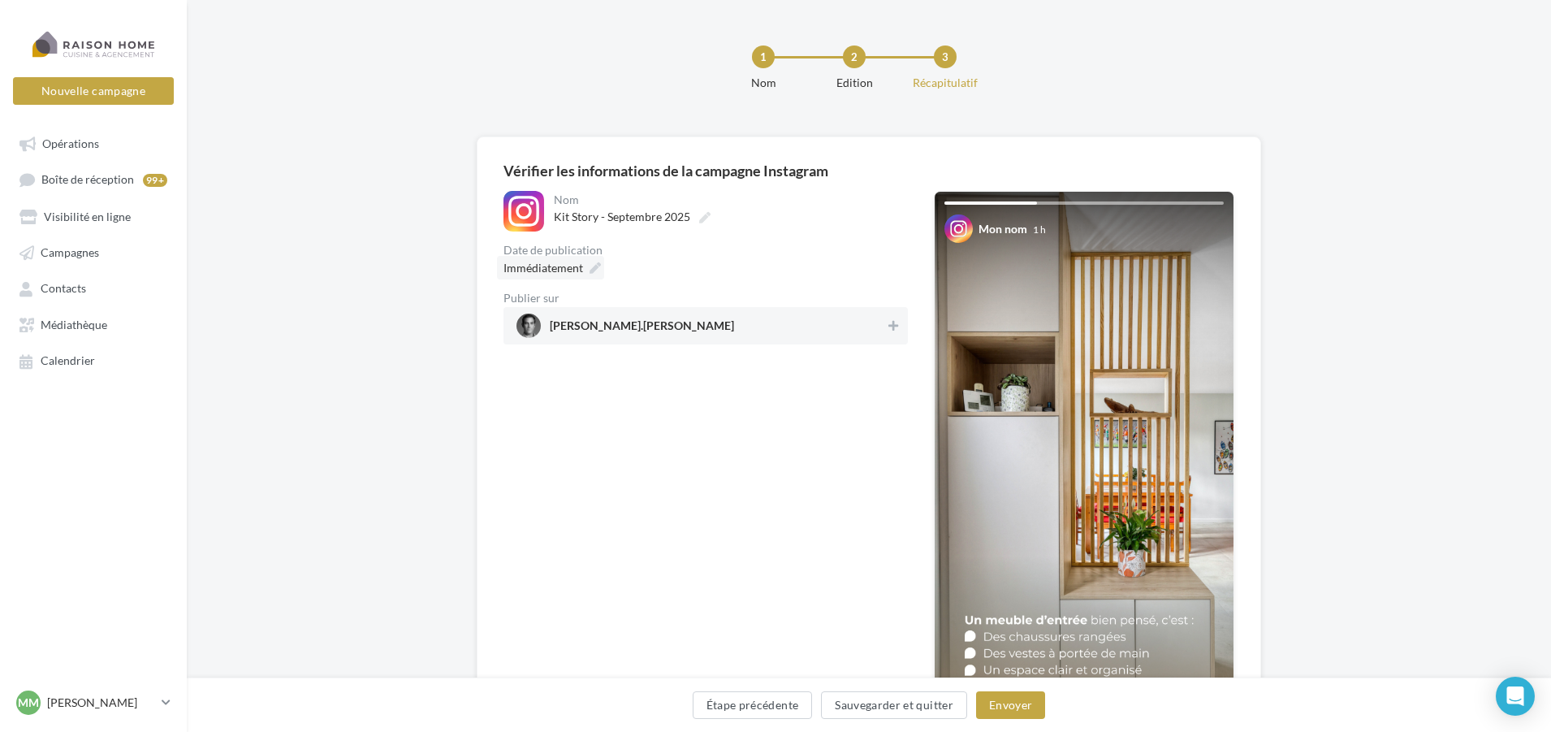
scroll to position [93, 0]
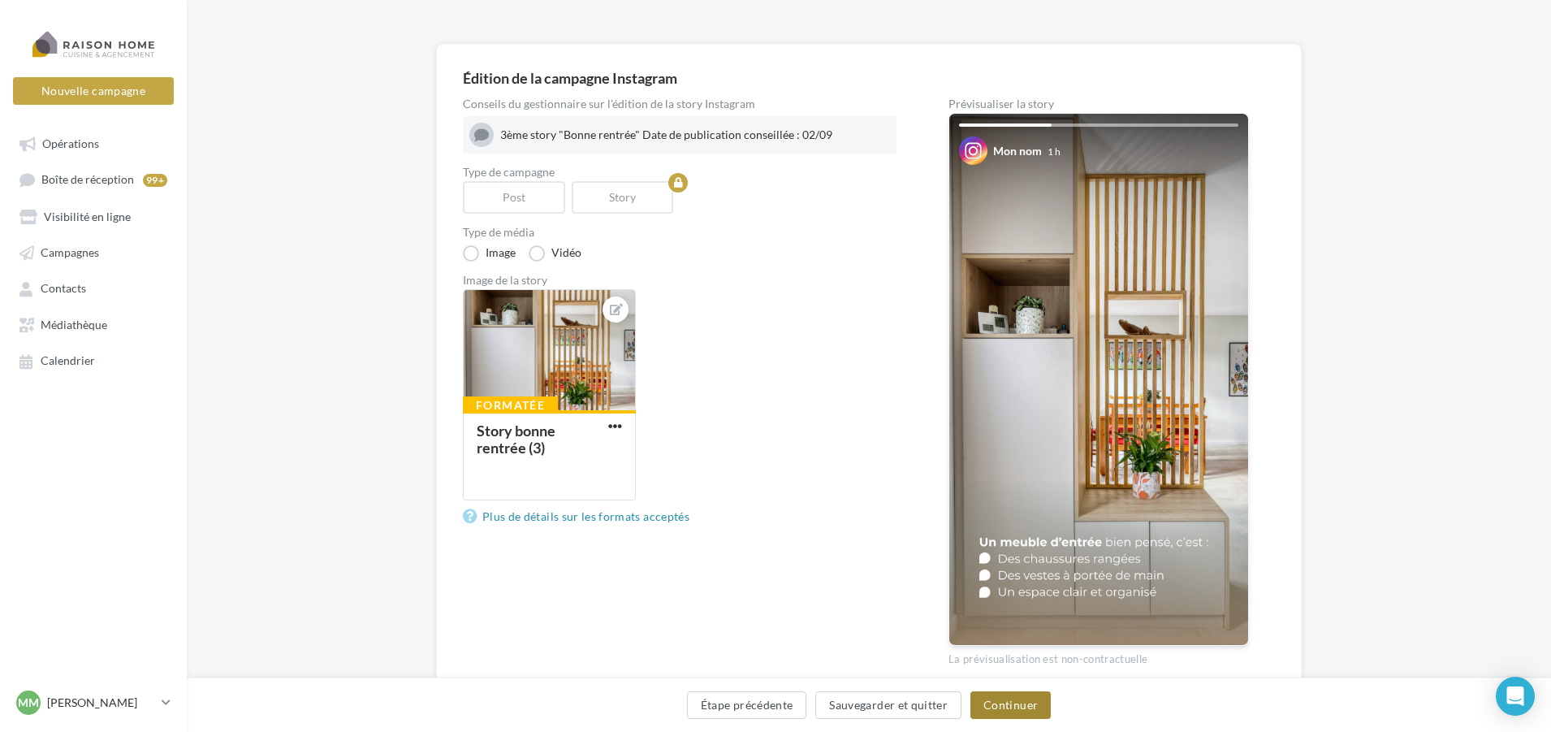
click at [1010, 707] on button "Continuer" at bounding box center [1010, 705] width 80 height 28
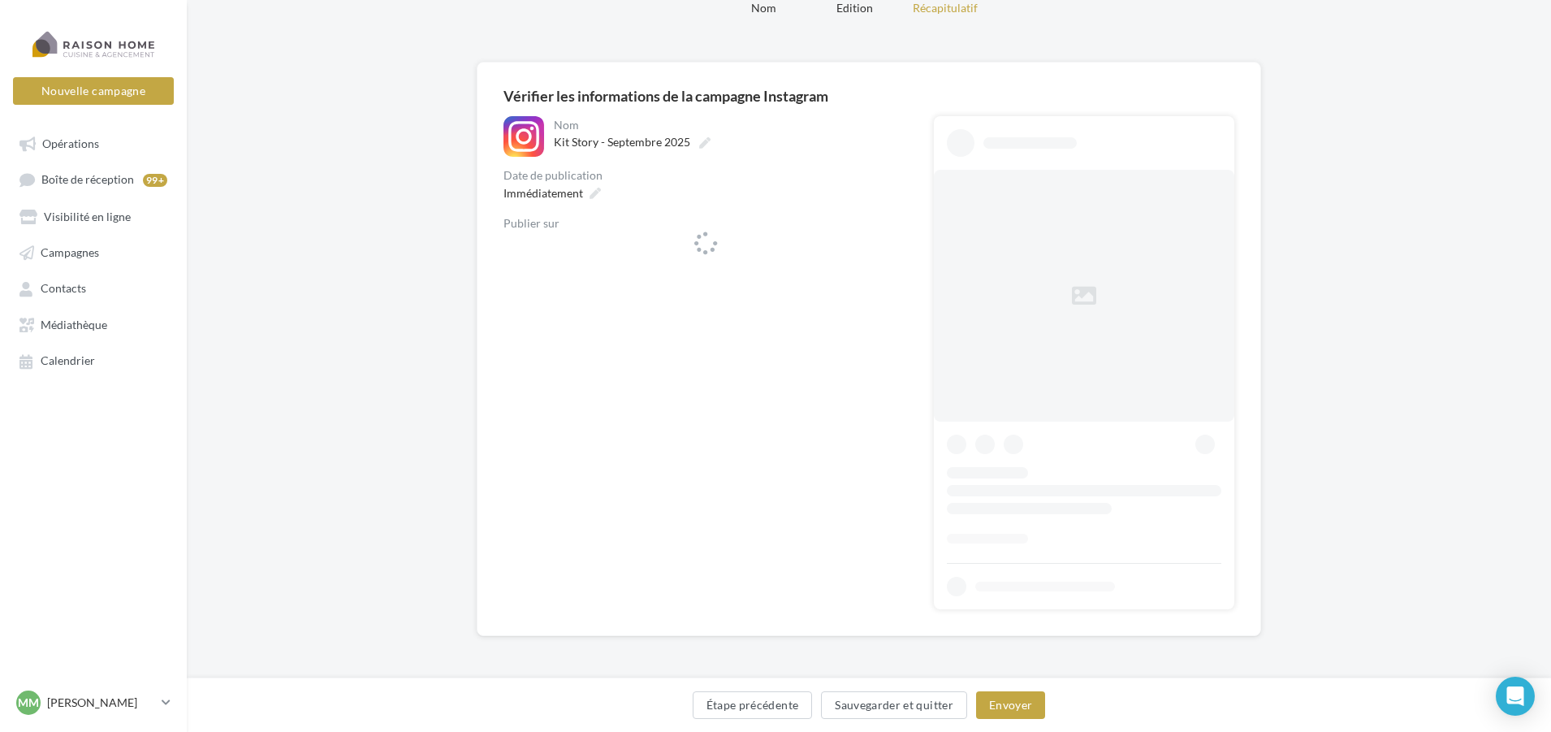
scroll to position [75, 0]
click at [590, 192] on icon at bounding box center [595, 193] width 11 height 11
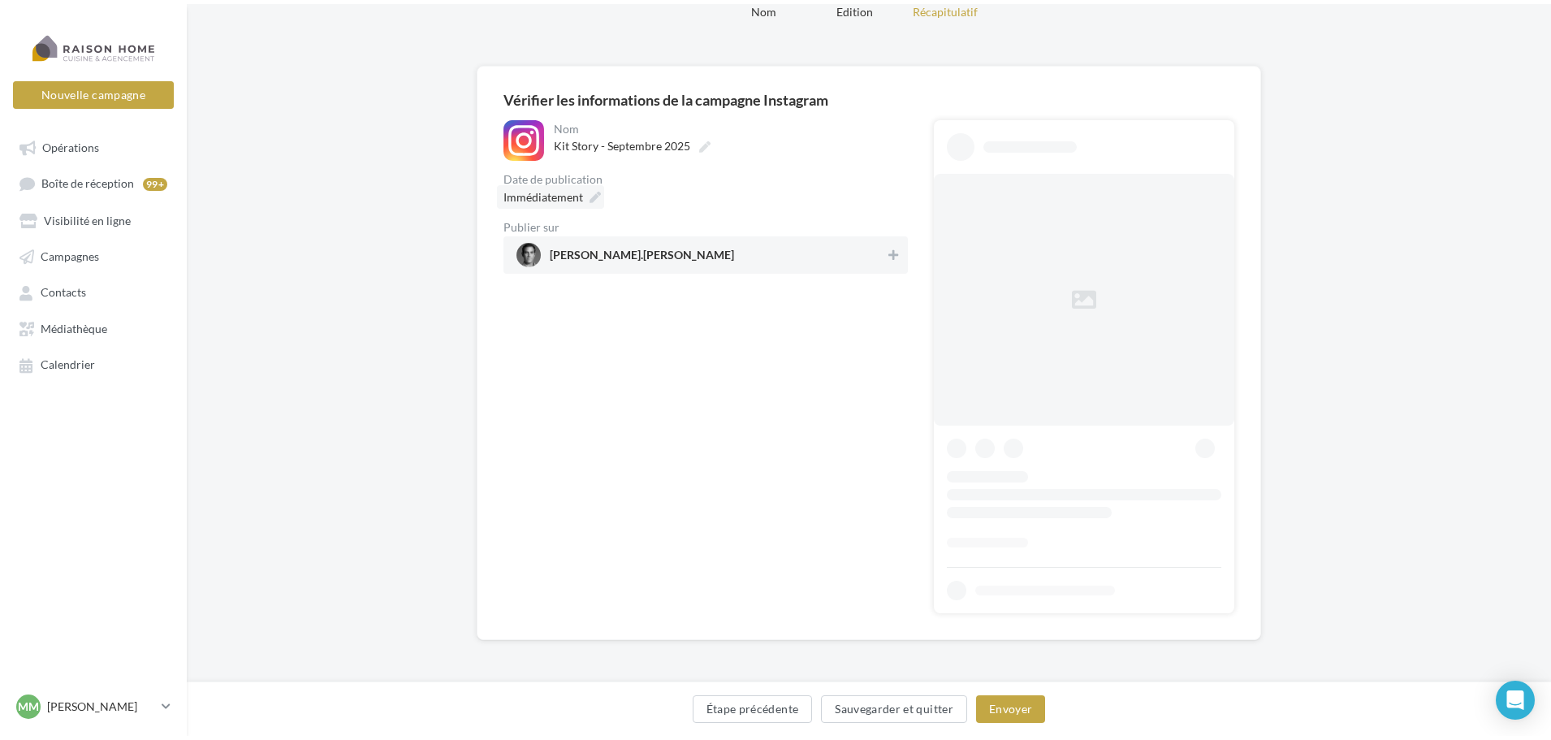
scroll to position [0, 0]
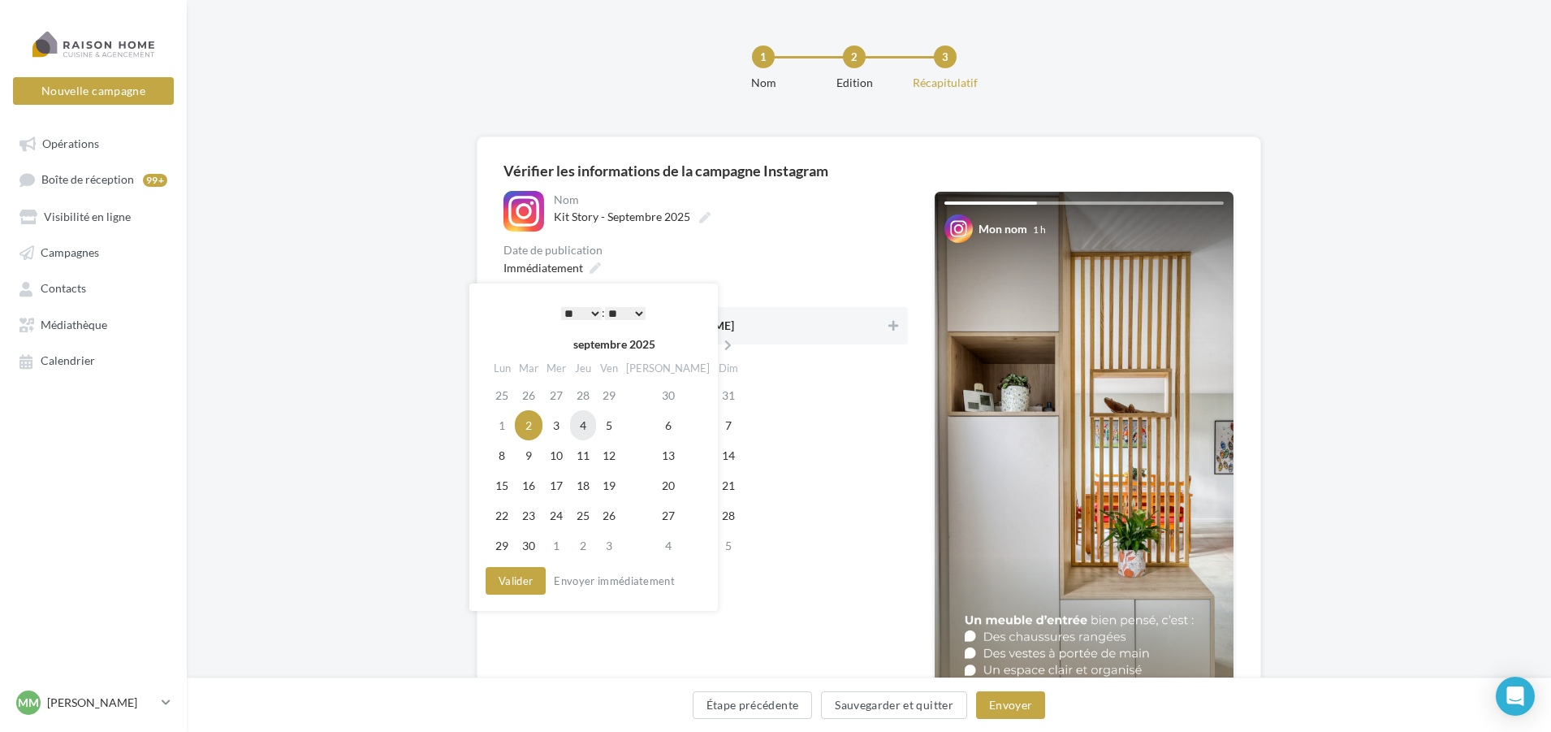
click at [594, 430] on td "4" at bounding box center [583, 425] width 26 height 30
click at [516, 581] on button "Valider" at bounding box center [516, 581] width 60 height 28
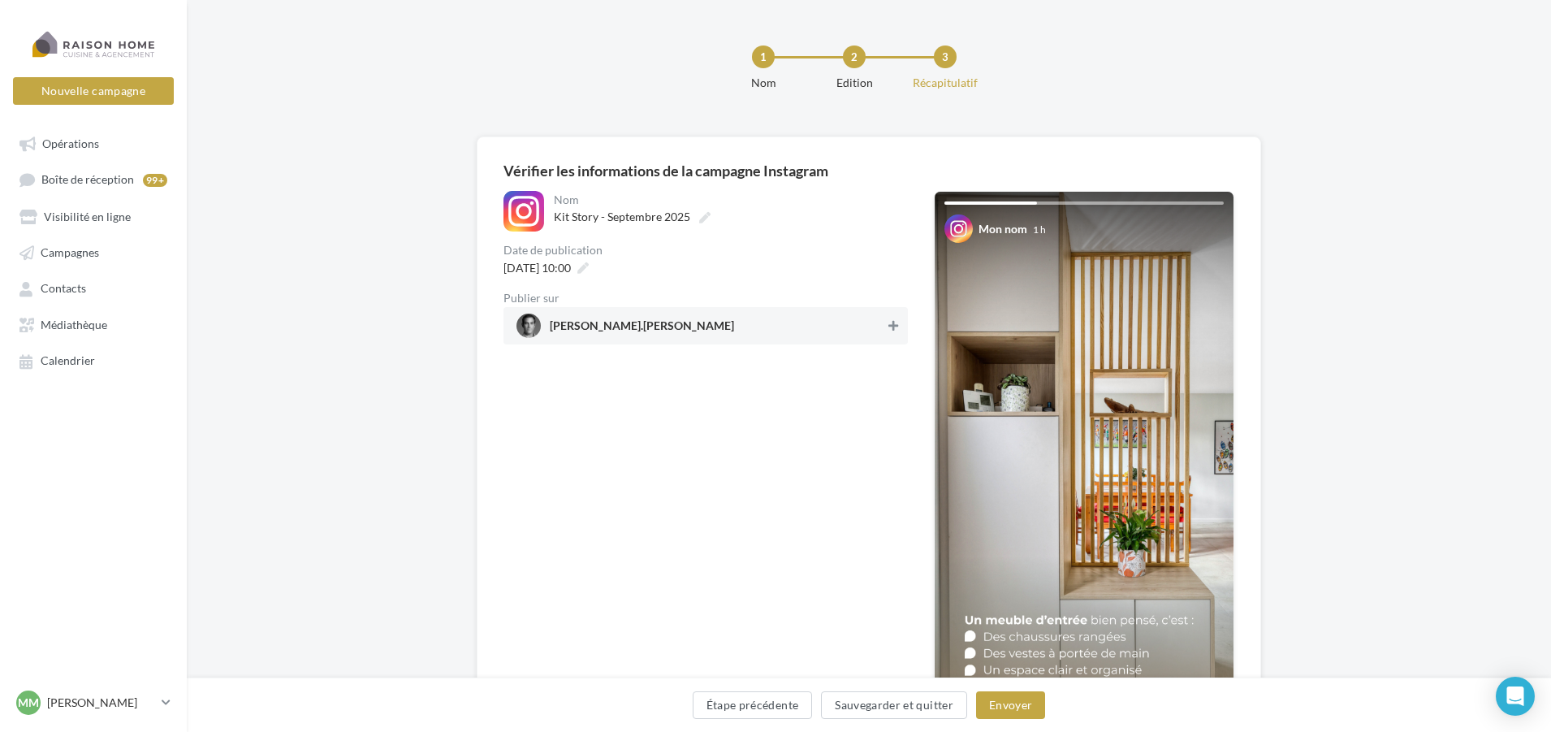
click at [895, 317] on button at bounding box center [893, 325] width 16 height 19
click at [1022, 709] on button "Envoyer" at bounding box center [1010, 705] width 69 height 28
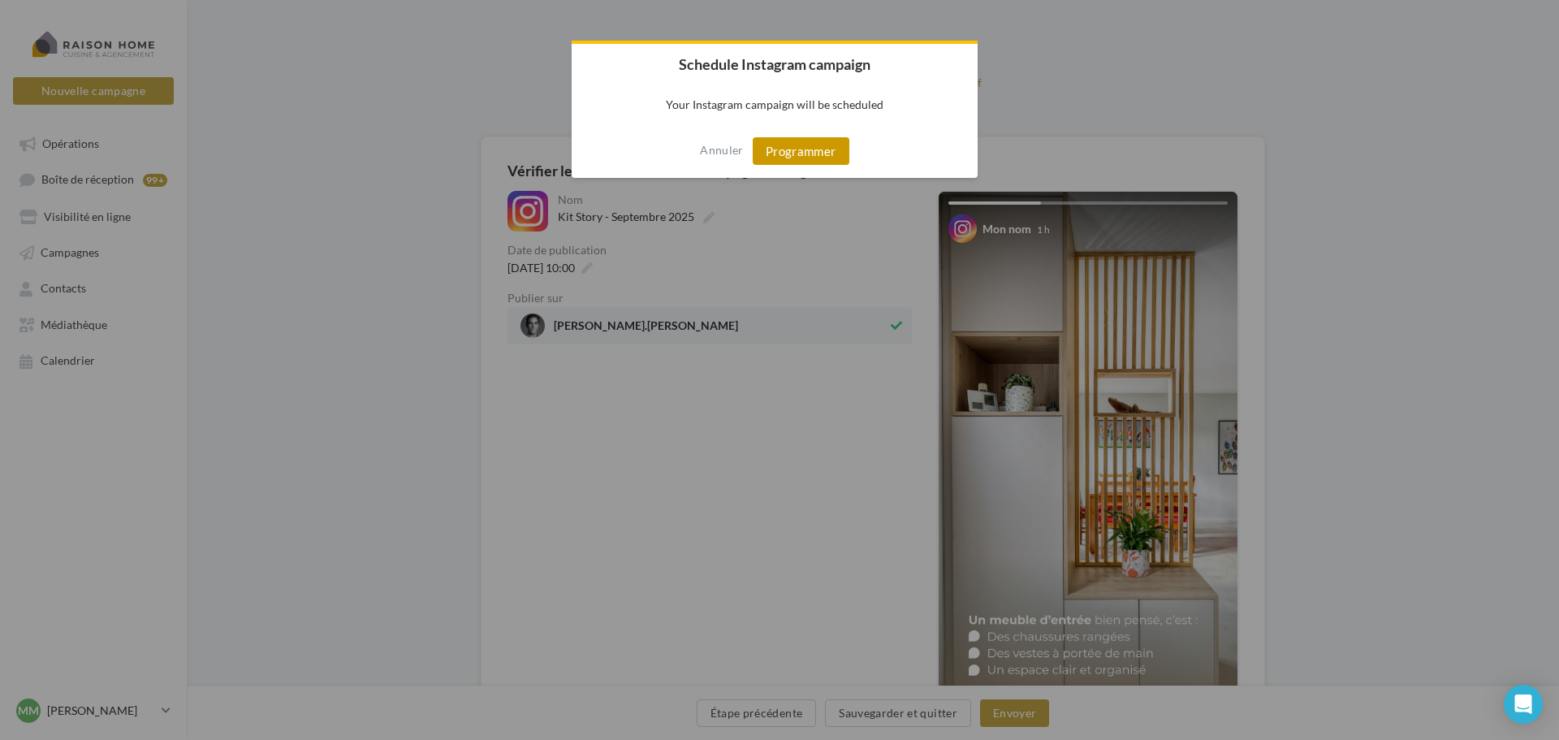
click at [818, 145] on button "Programmer" at bounding box center [801, 151] width 97 height 28
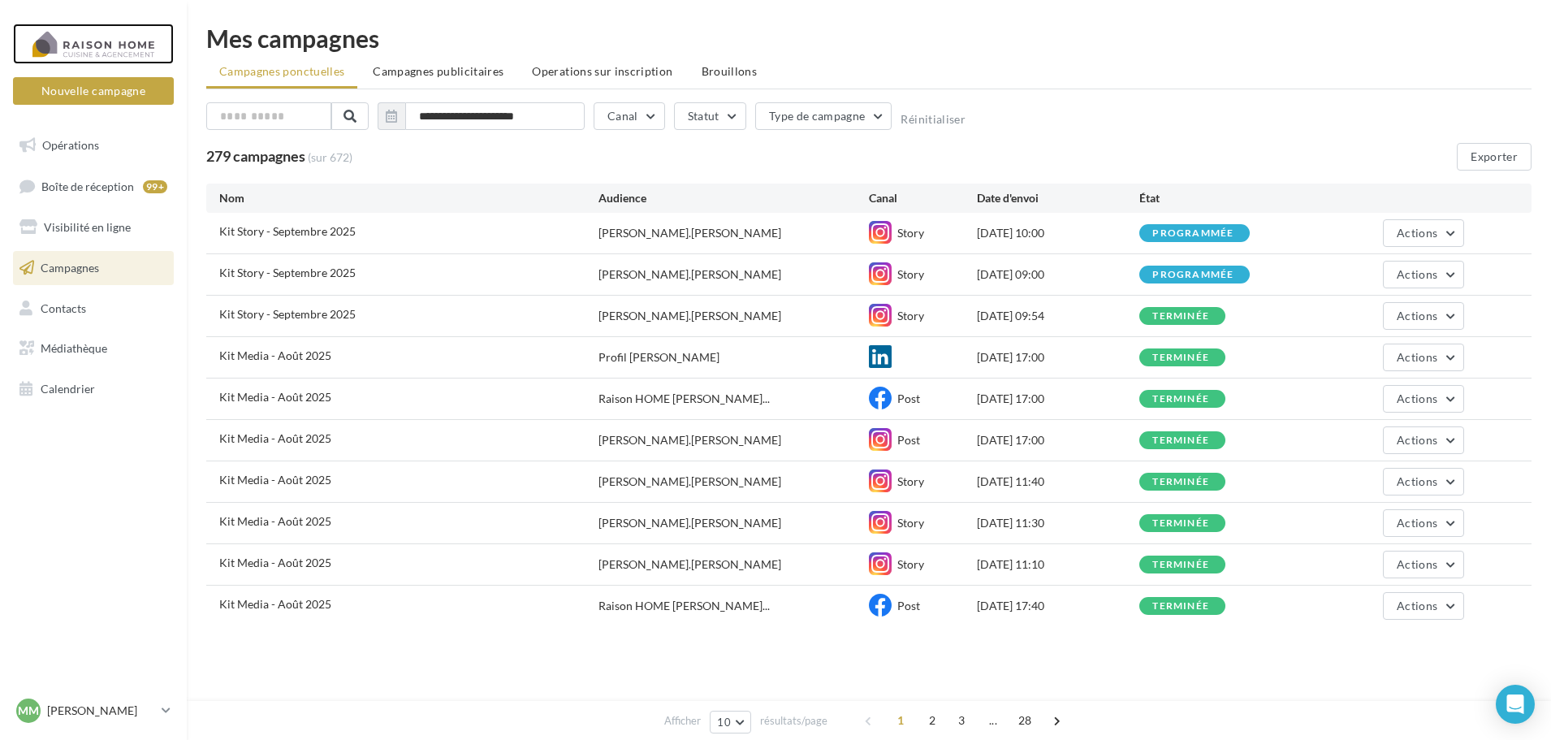
click at [94, 44] on div at bounding box center [93, 44] width 130 height 41
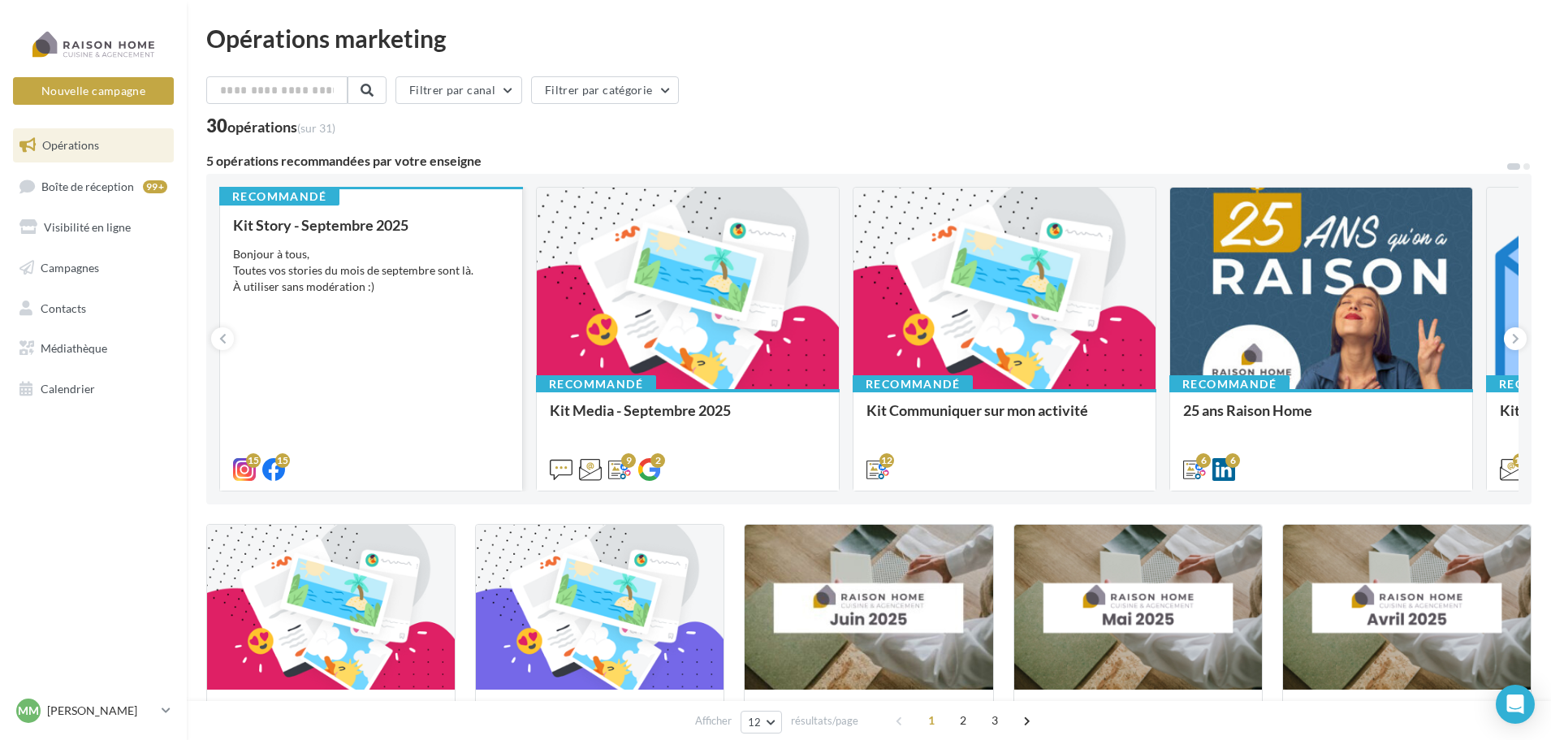
click at [359, 248] on div "Bonjour à tous, Toutes vos stories du mois de septembre sont là. À utiliser san…" at bounding box center [371, 270] width 276 height 49
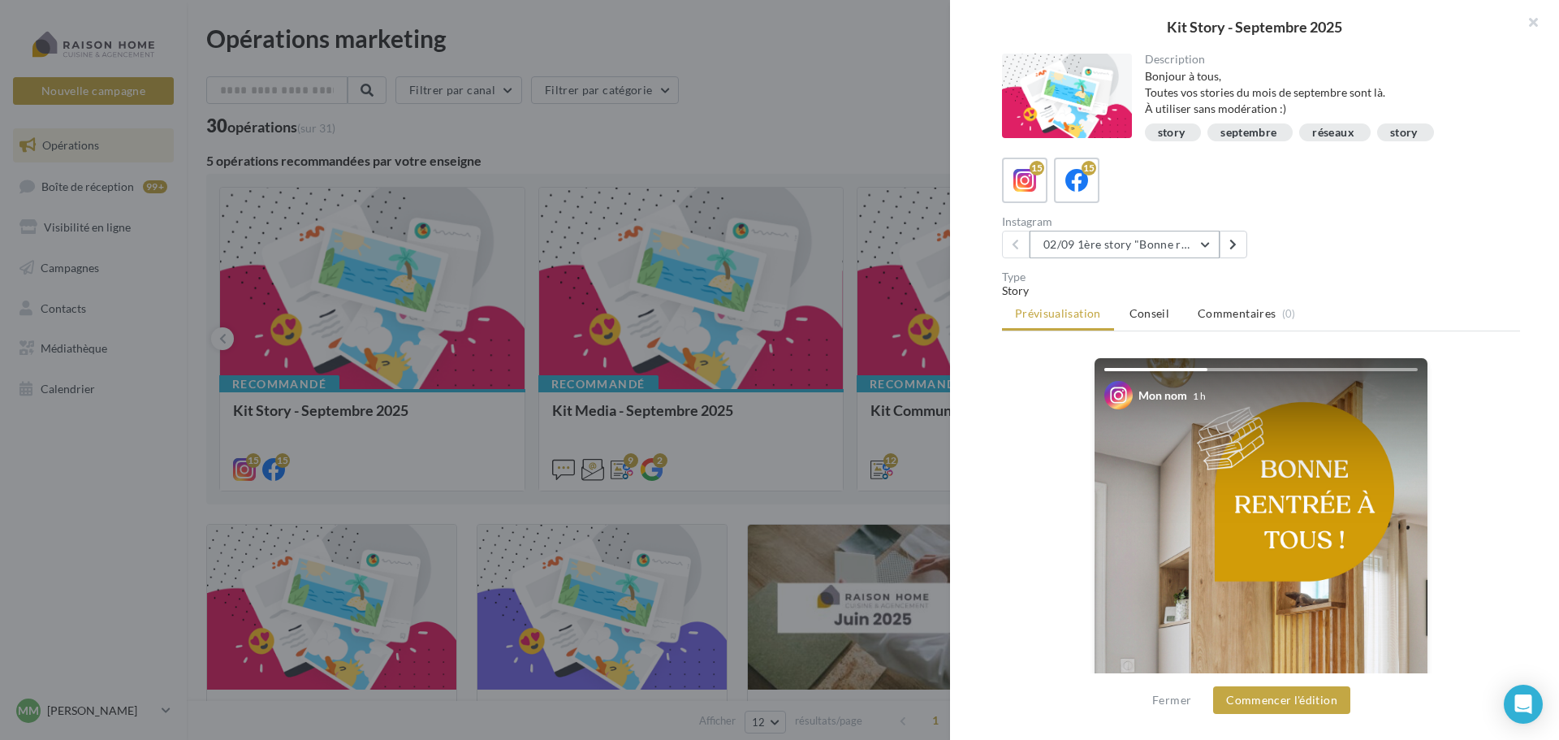
click at [1131, 247] on button "02/09 1ère story "Bonne rentrée"" at bounding box center [1125, 245] width 190 height 28
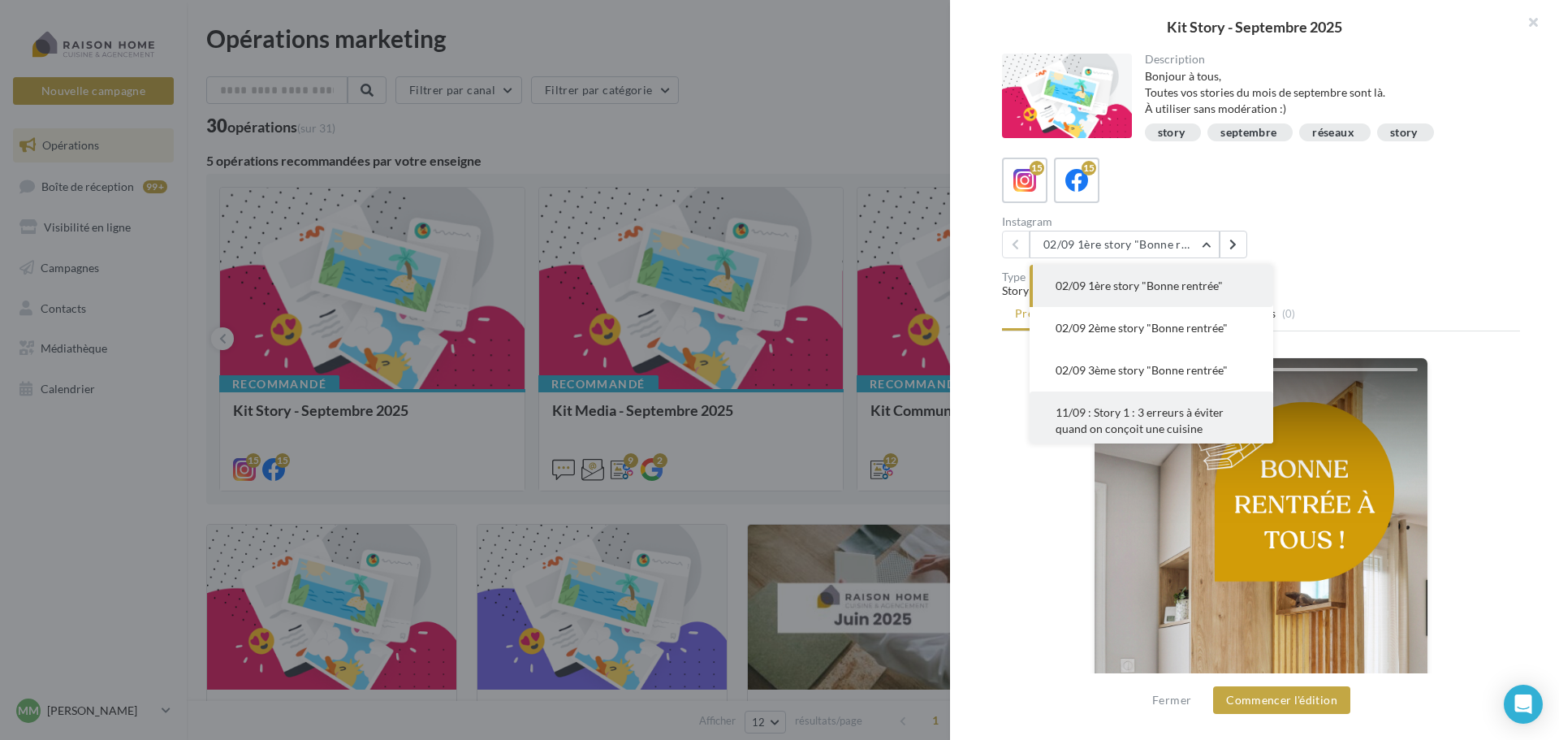
click at [1142, 417] on span "11/09 : Story 1 : 3 erreurs à éviter quand on conçoit une cuisine" at bounding box center [1140, 420] width 168 height 30
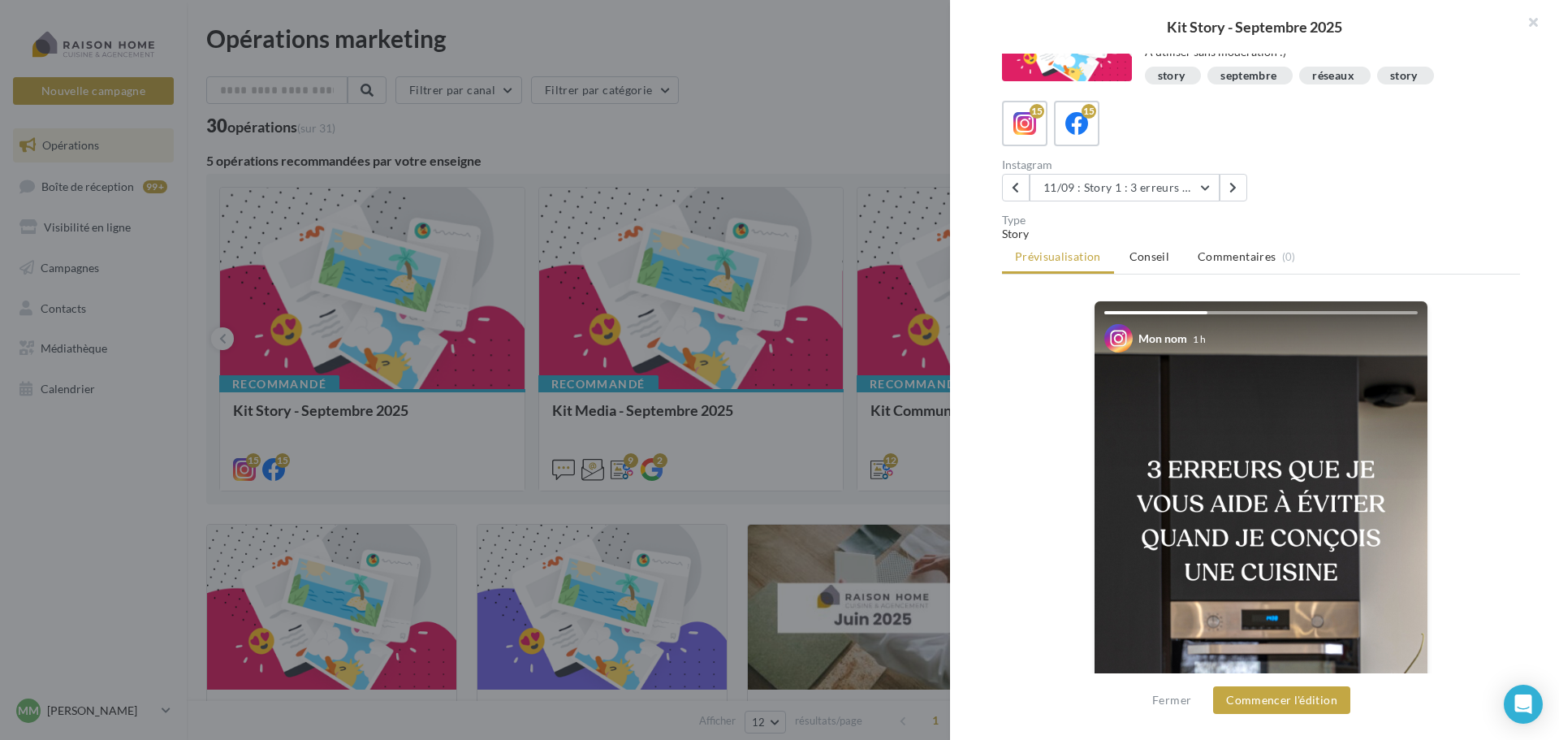
scroll to position [162, 0]
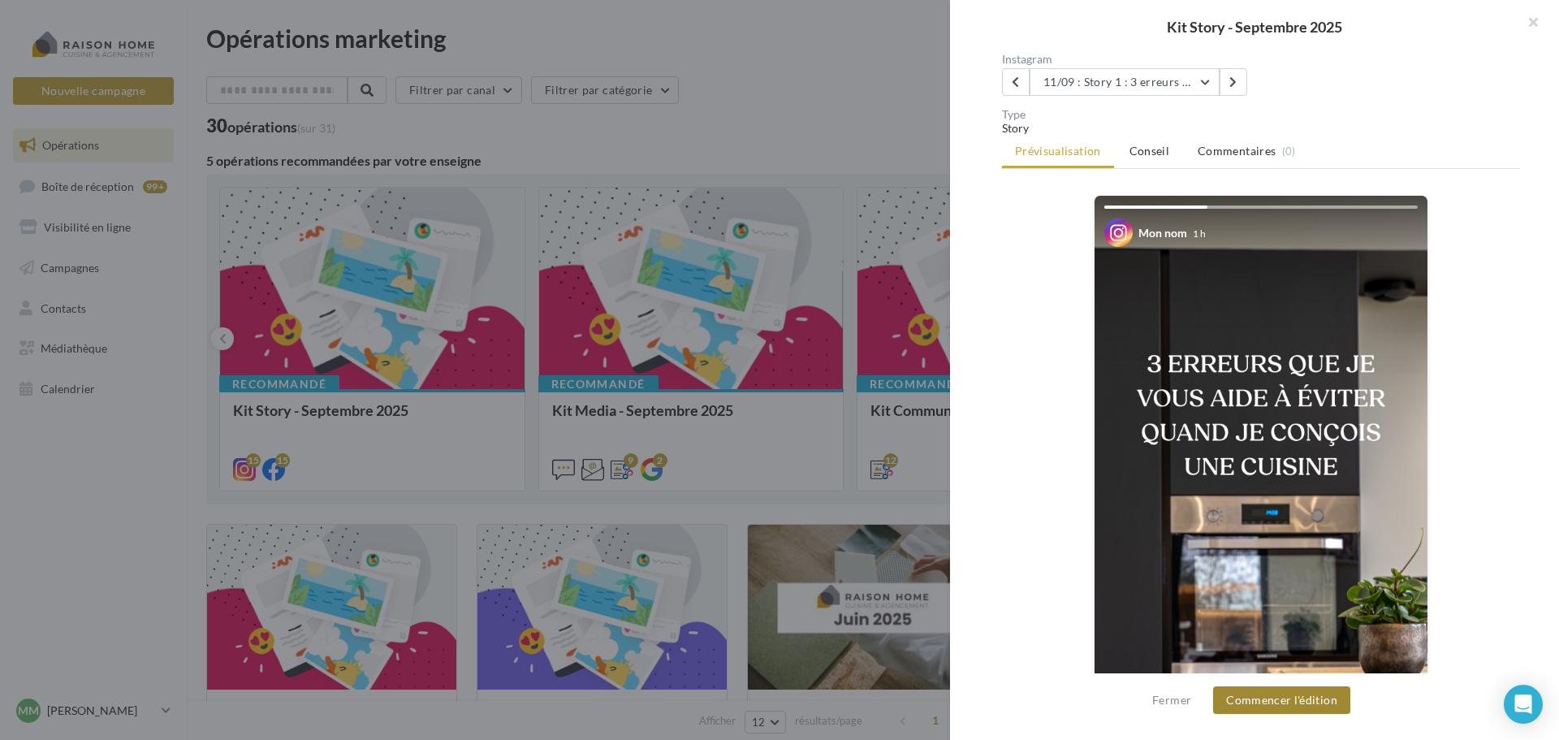
click at [1277, 692] on button "Commencer l'édition" at bounding box center [1281, 700] width 137 height 28
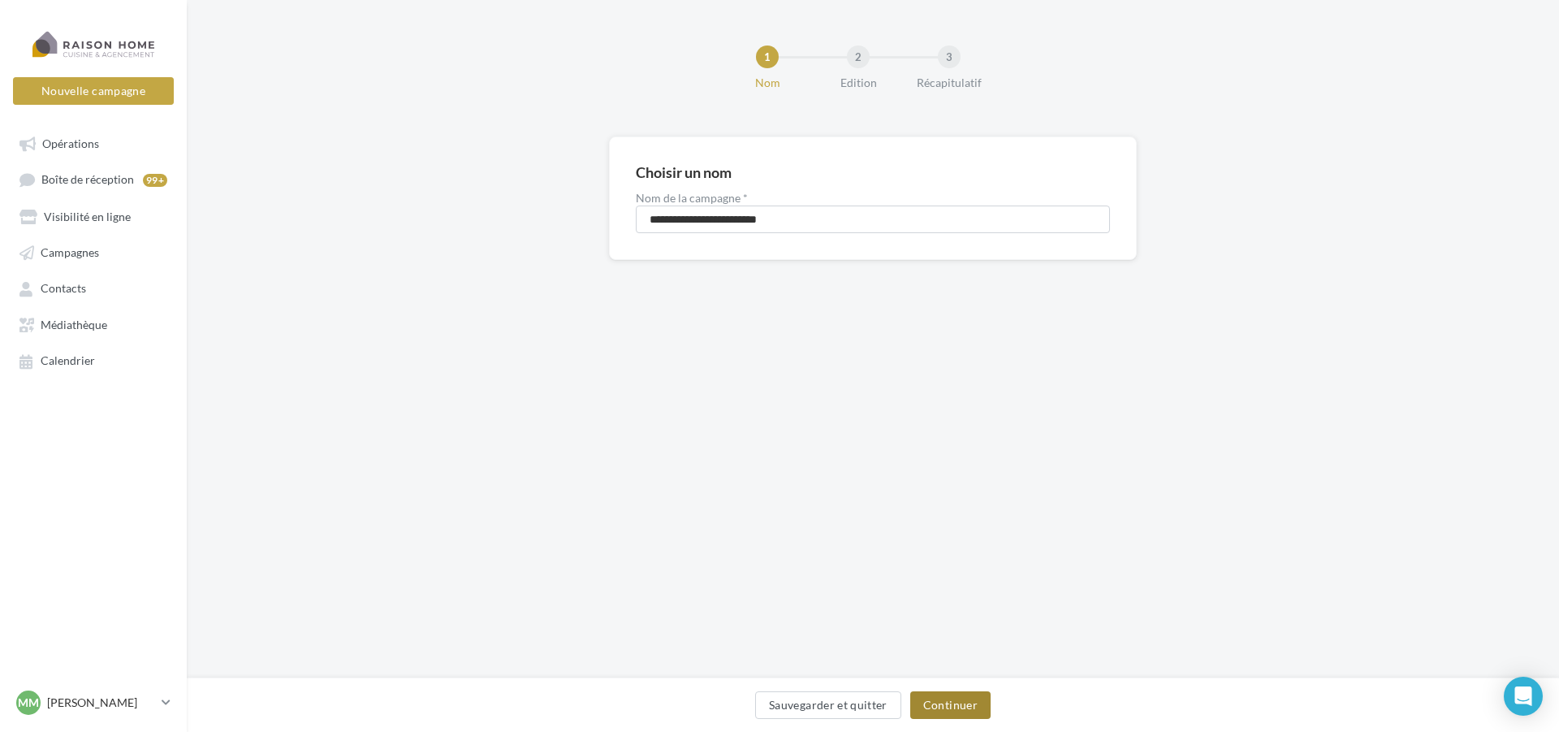
click at [961, 702] on button "Continuer" at bounding box center [950, 705] width 80 height 28
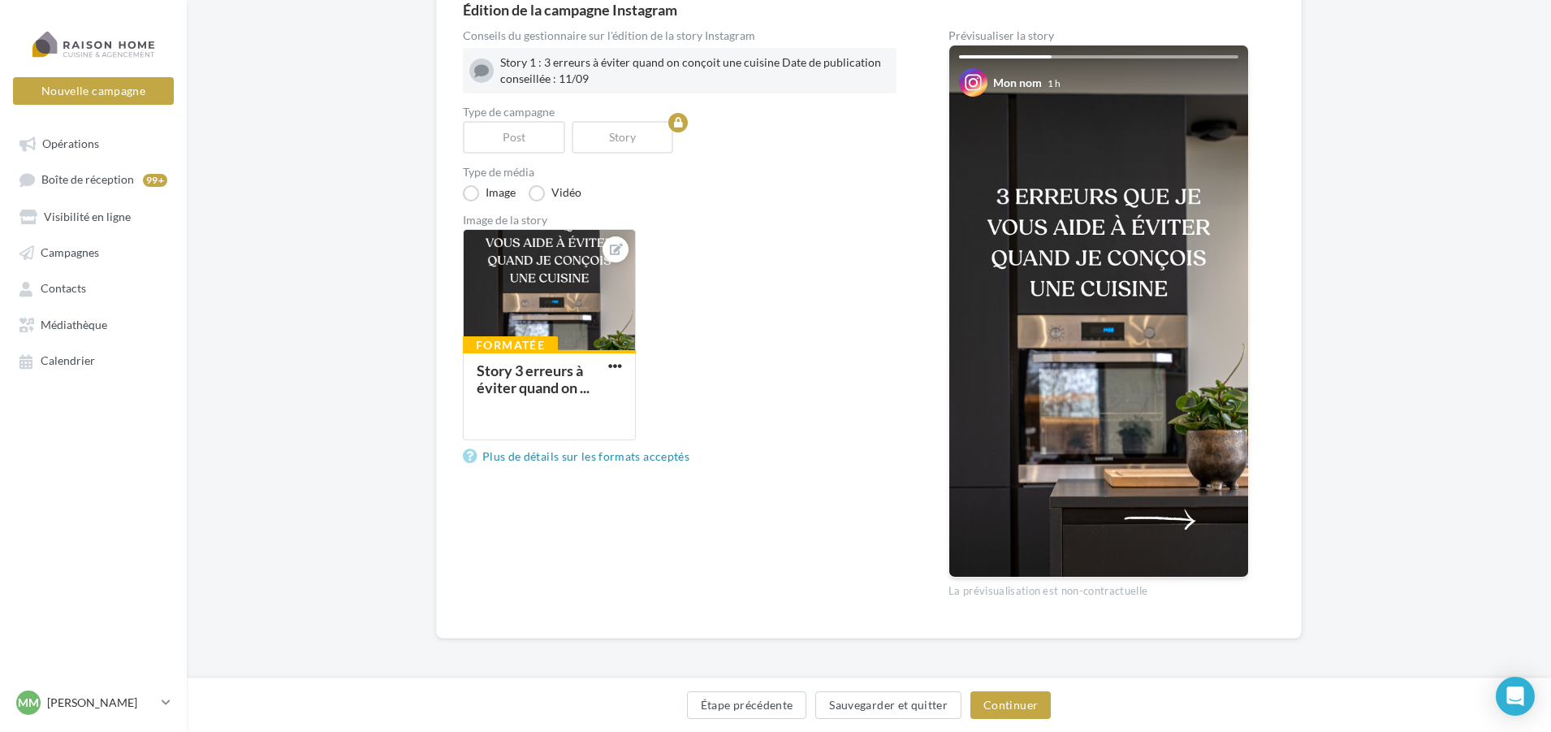
scroll to position [162, 0]
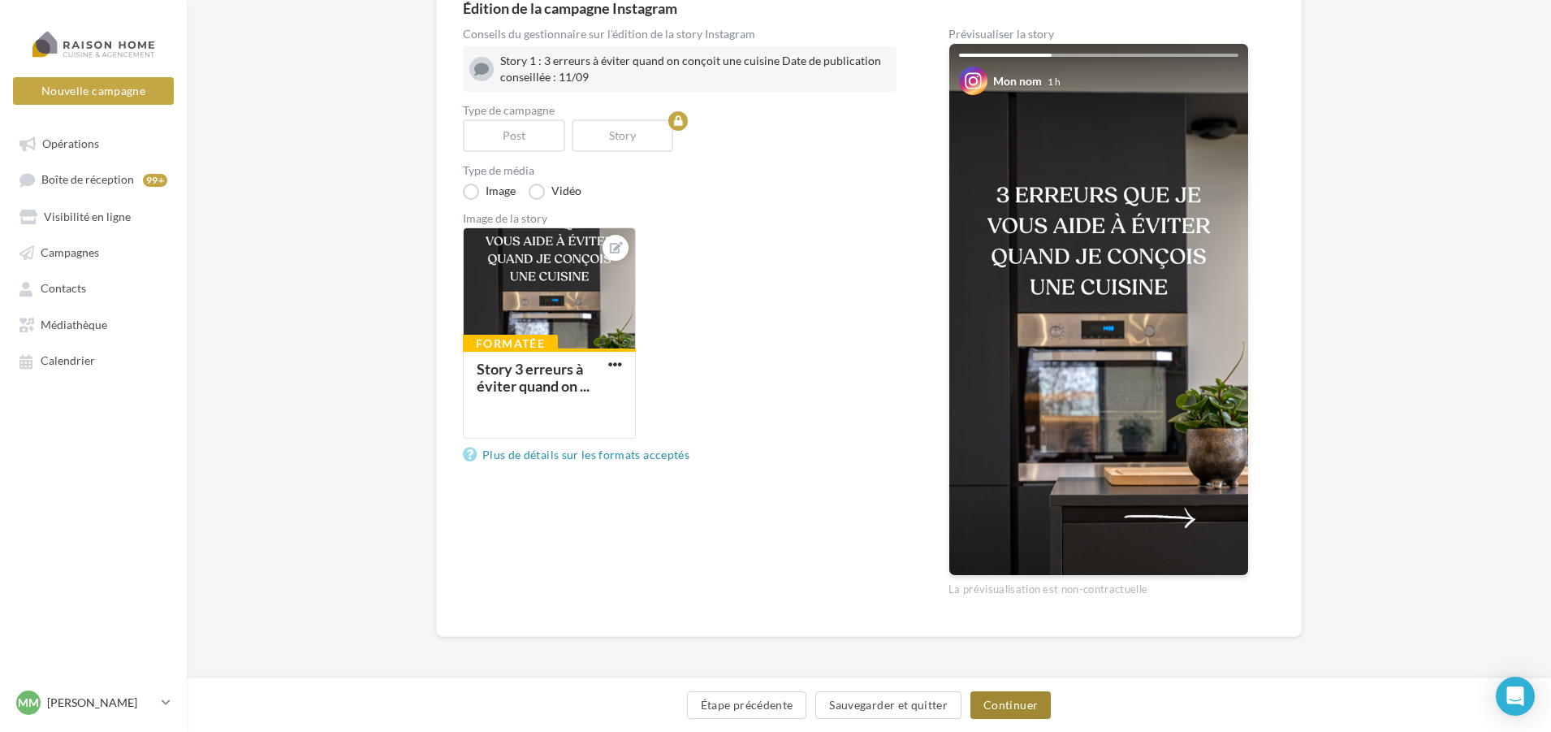
click at [1006, 707] on button "Continuer" at bounding box center [1010, 705] width 80 height 28
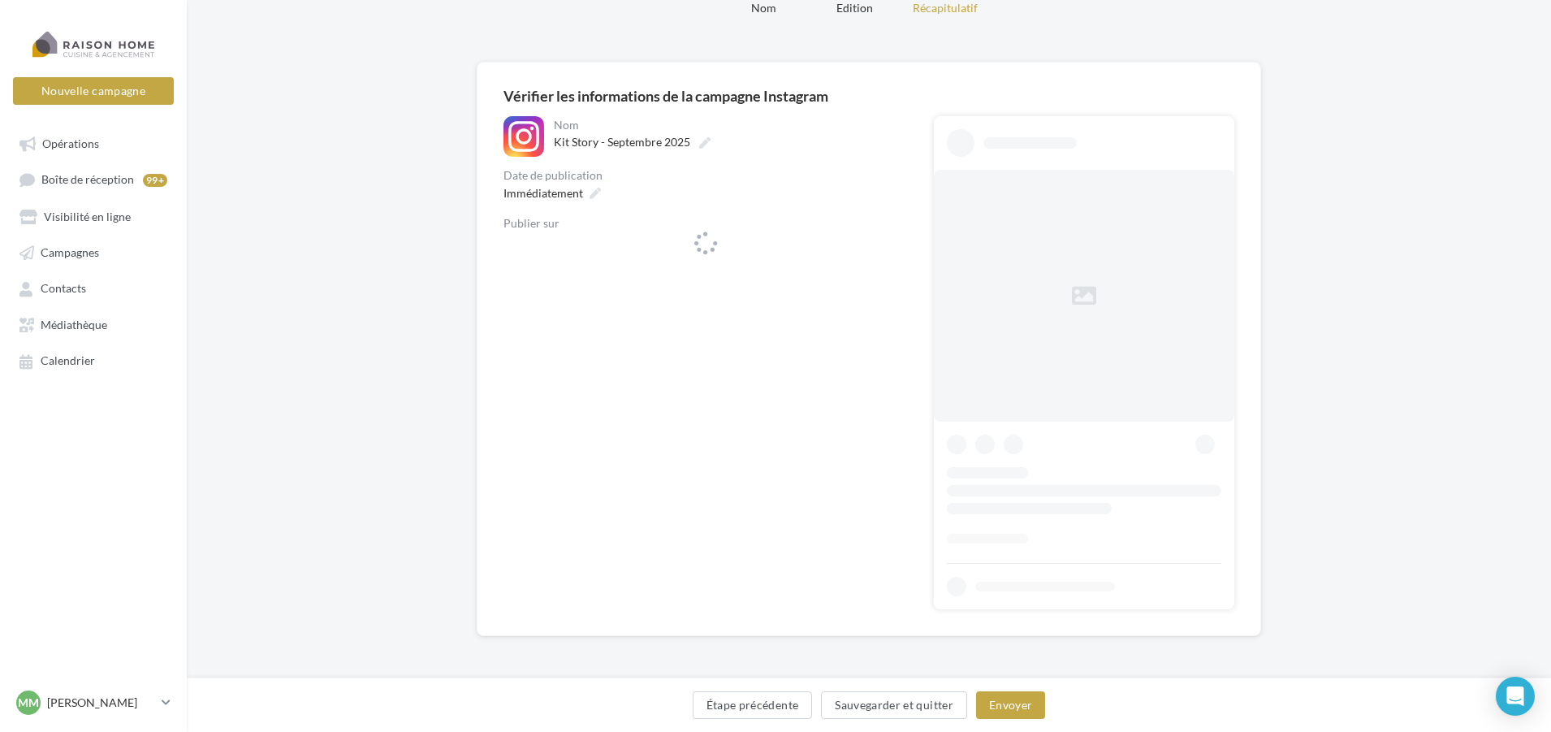
scroll to position [75, 0]
click at [596, 195] on icon at bounding box center [595, 193] width 11 height 11
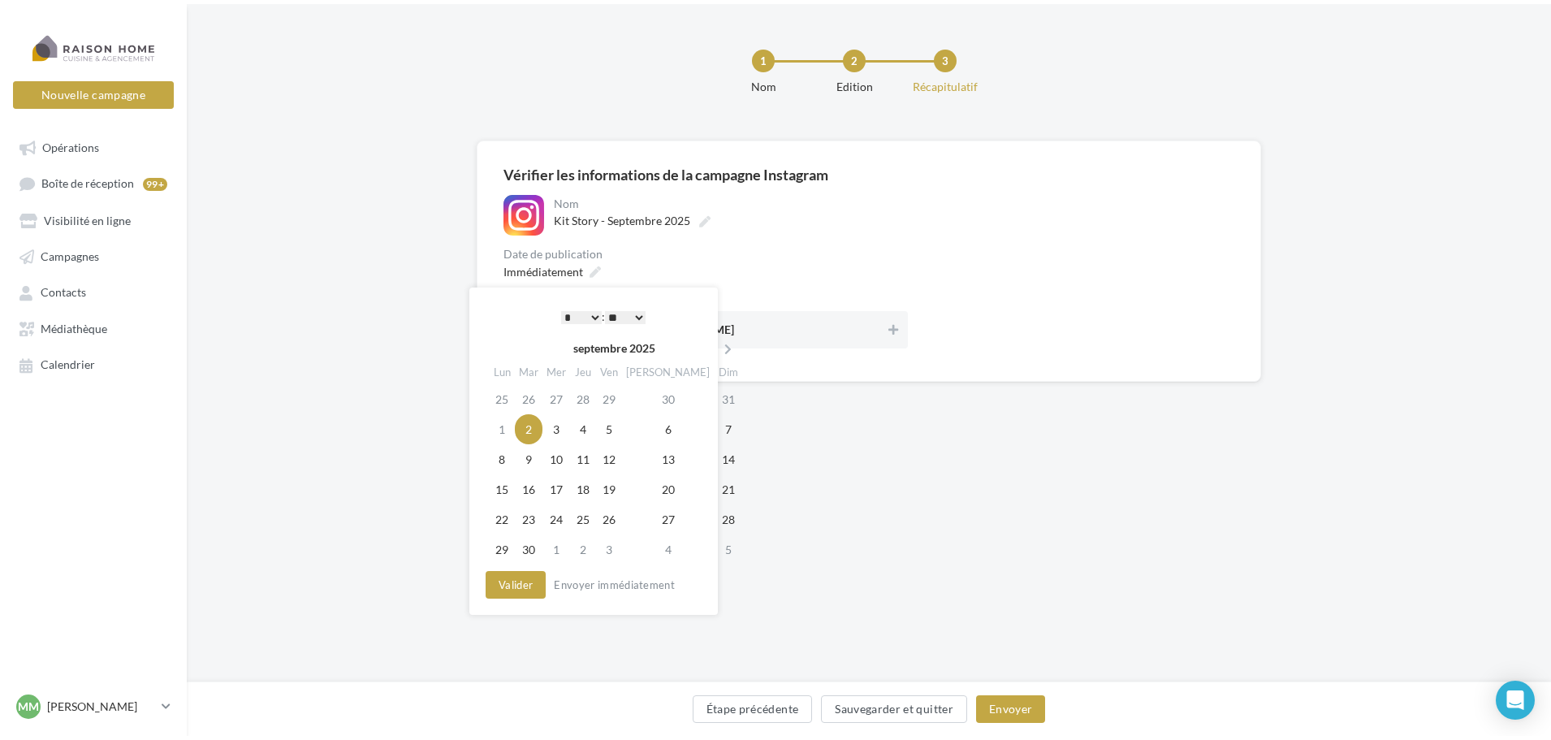
scroll to position [0, 0]
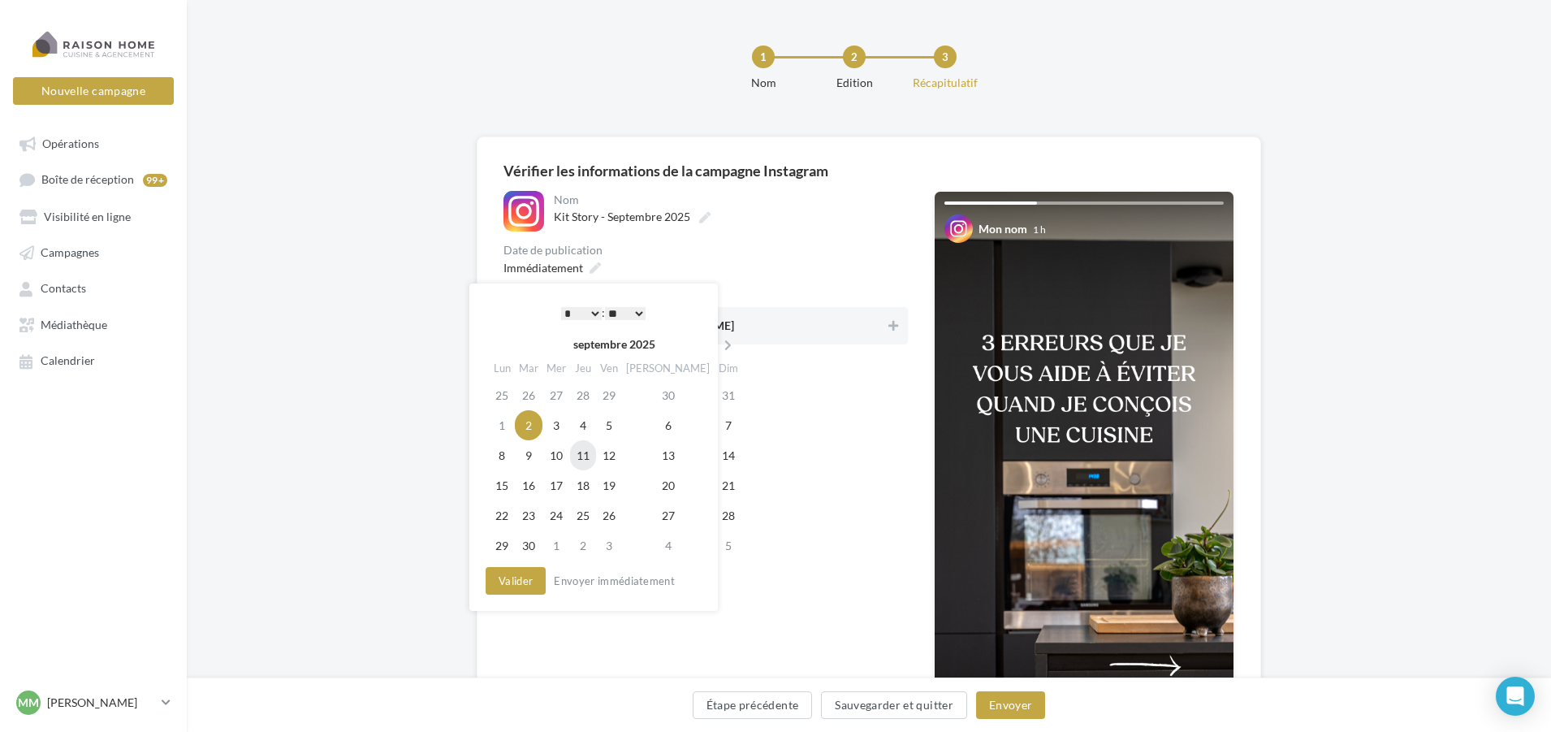
click at [596, 461] on td "11" at bounding box center [583, 455] width 26 height 30
click at [528, 582] on button "Valider" at bounding box center [516, 581] width 60 height 28
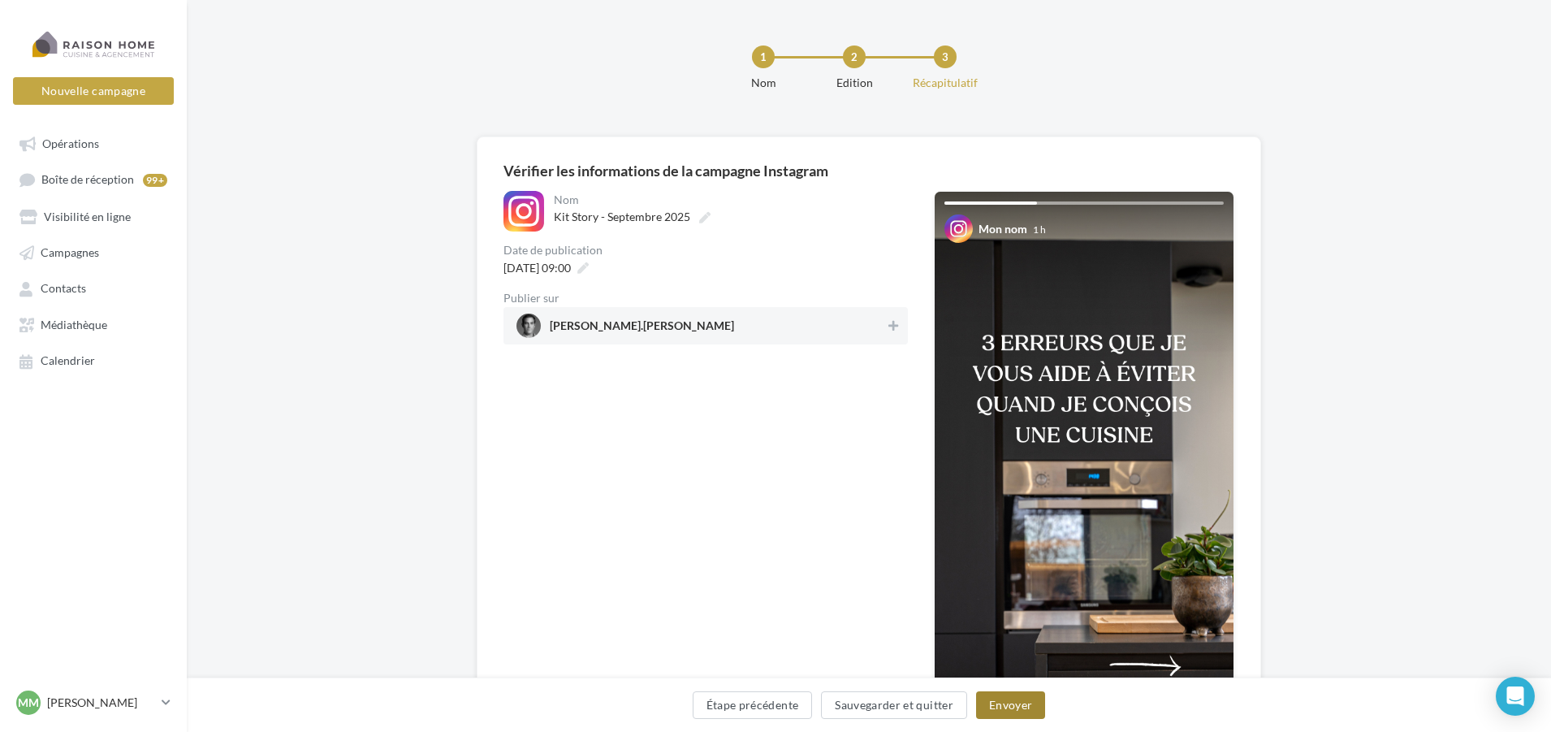
click at [1000, 695] on button "Envoyer" at bounding box center [1010, 705] width 69 height 28
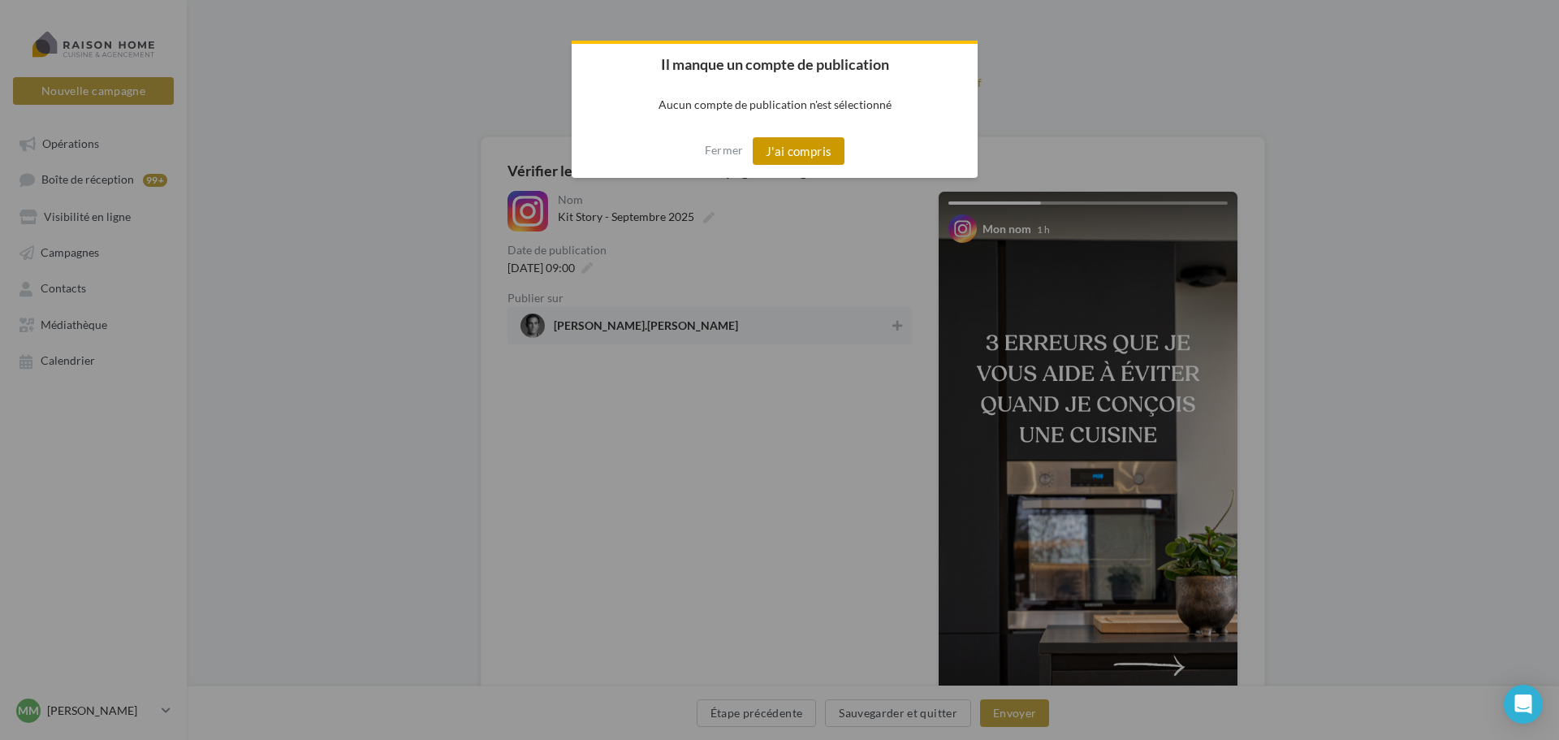
click at [773, 155] on button "J'ai compris" at bounding box center [799, 151] width 93 height 28
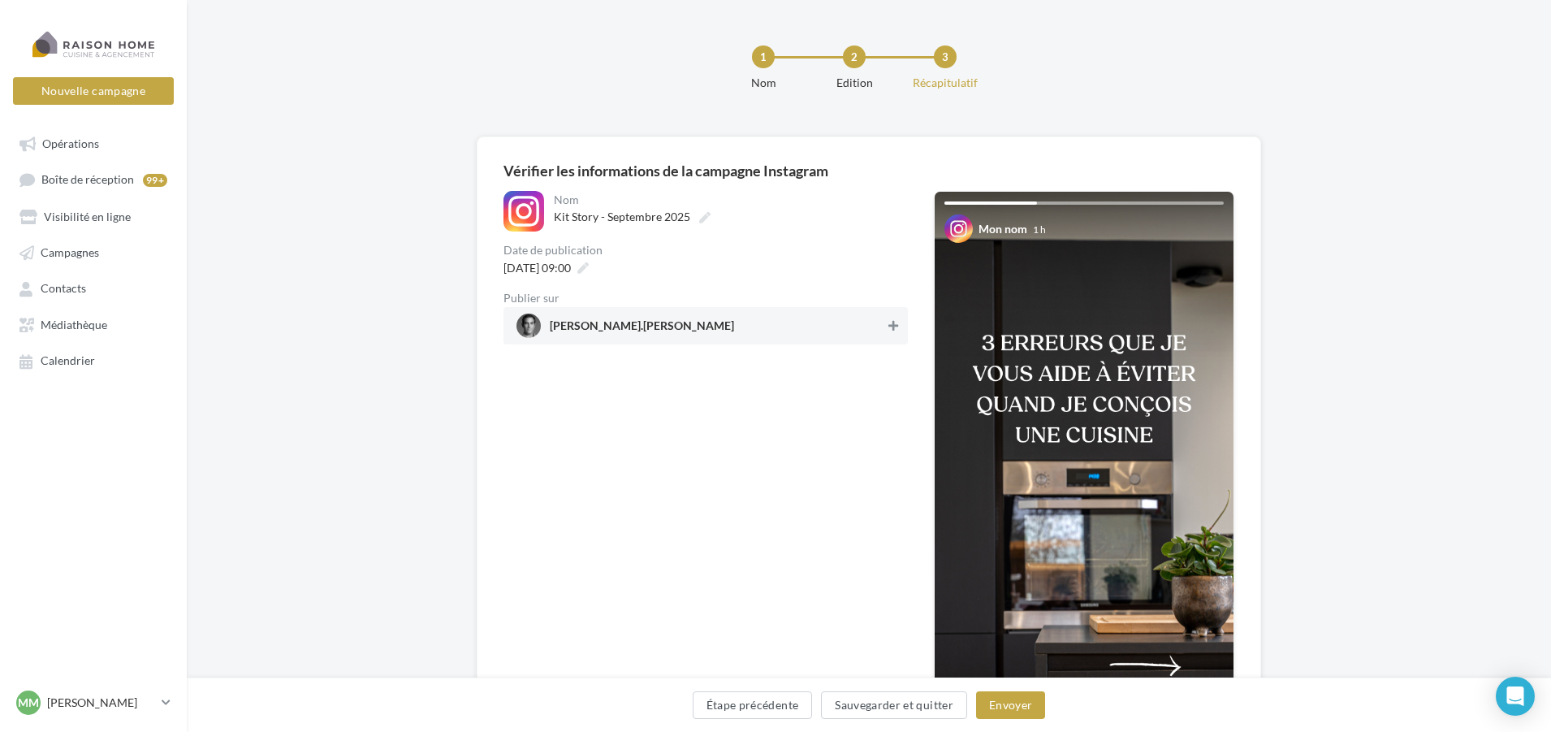
click at [894, 328] on icon at bounding box center [893, 325] width 10 height 11
click at [1006, 707] on button "Envoyer" at bounding box center [1010, 705] width 69 height 28
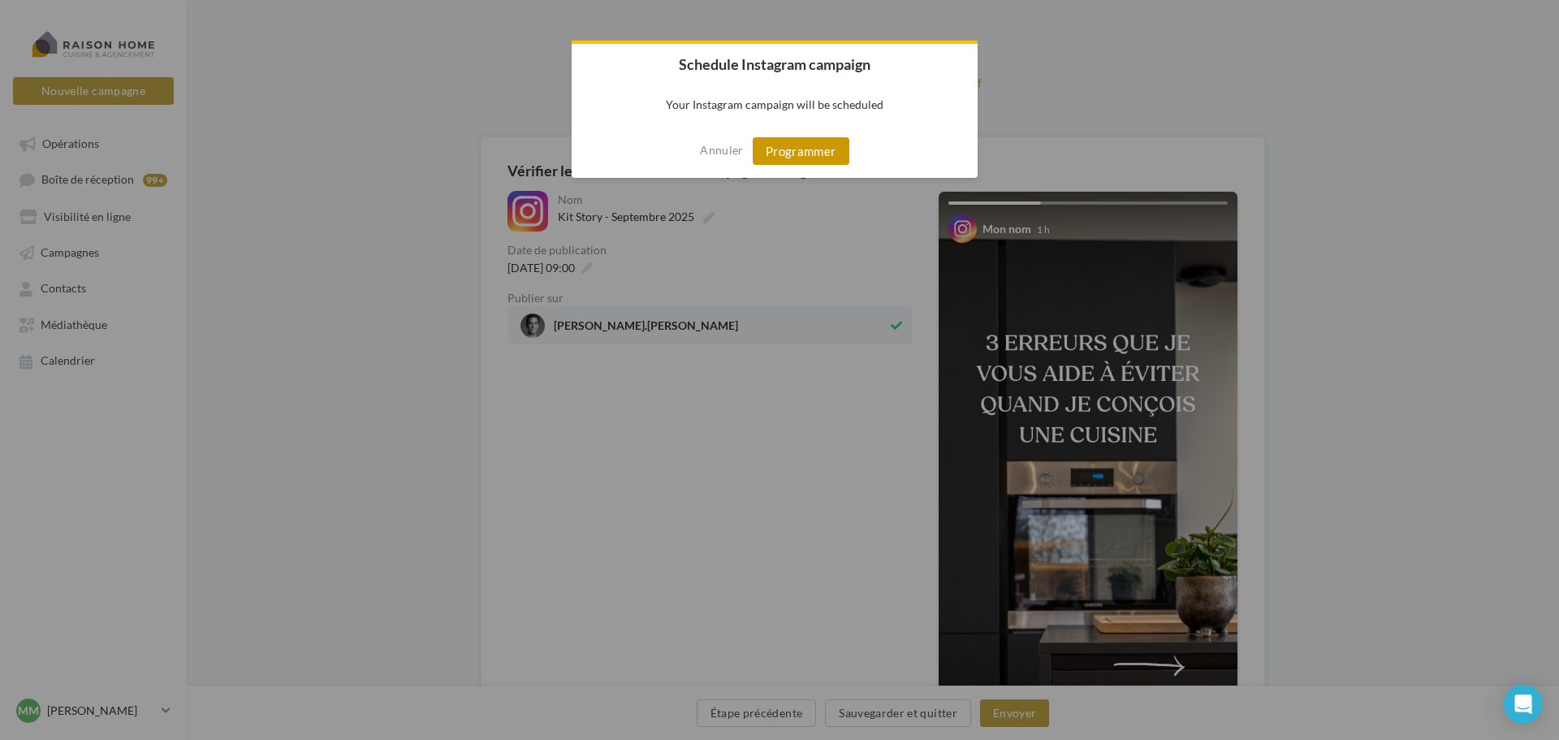
click at [797, 150] on button "Programmer" at bounding box center [801, 151] width 97 height 28
